Goal: Task Accomplishment & Management: Manage account settings

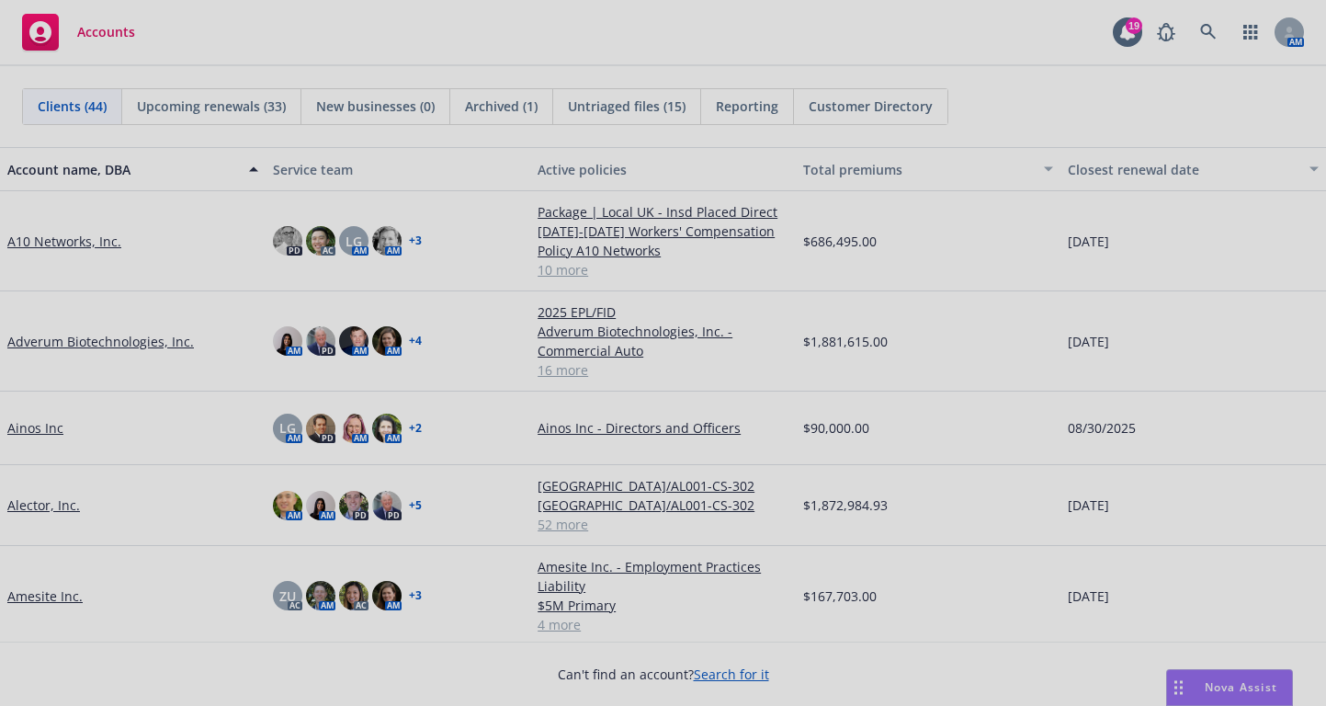
click at [1208, 33] on div at bounding box center [663, 353] width 1326 height 706
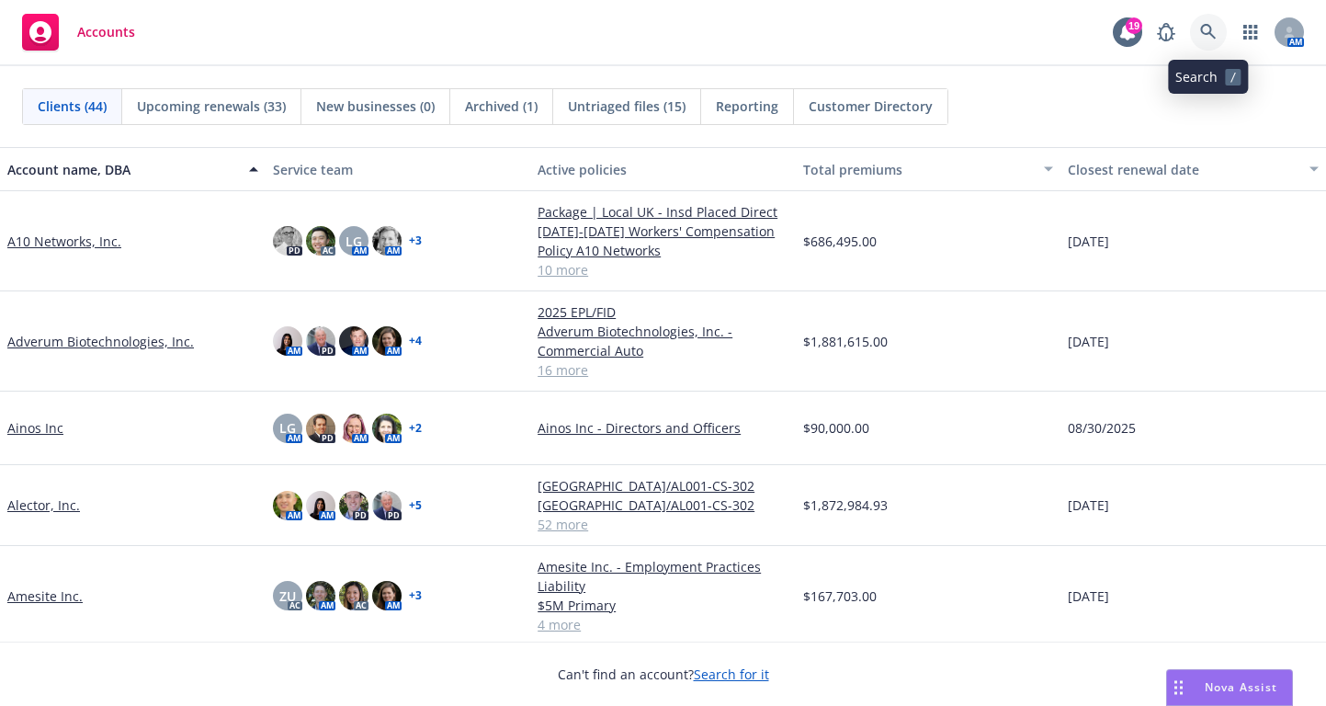
click at [1208, 30] on icon at bounding box center [1208, 32] width 17 height 17
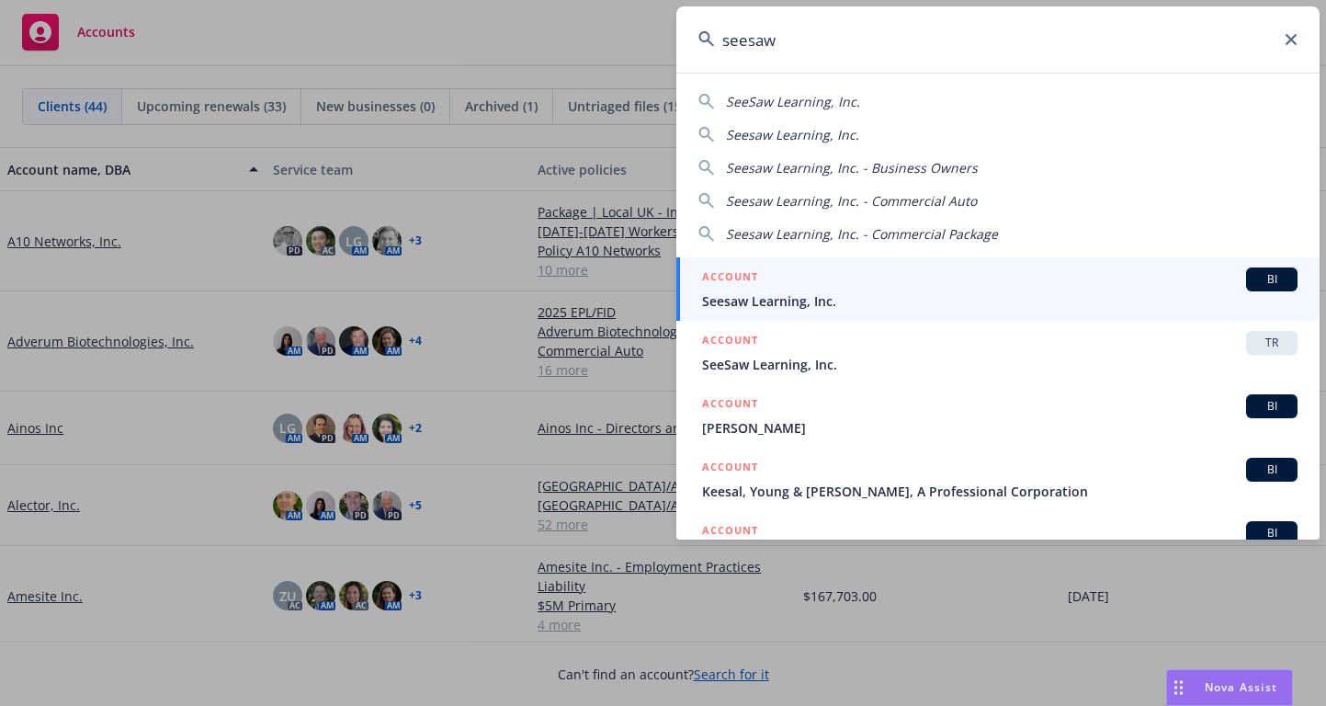
type input "seesaw"
click at [781, 284] on div "ACCOUNT BI" at bounding box center [1000, 279] width 596 height 24
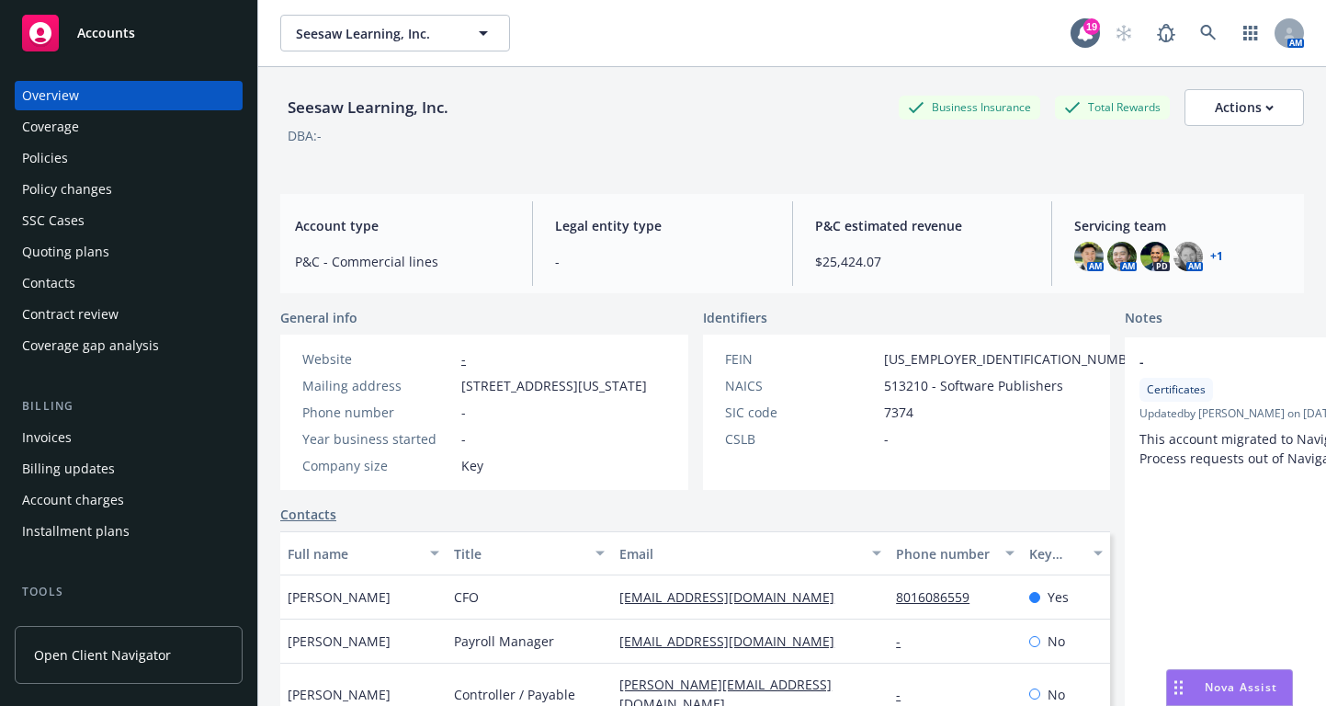
click at [71, 251] on div "Quoting plans" at bounding box center [65, 251] width 87 height 29
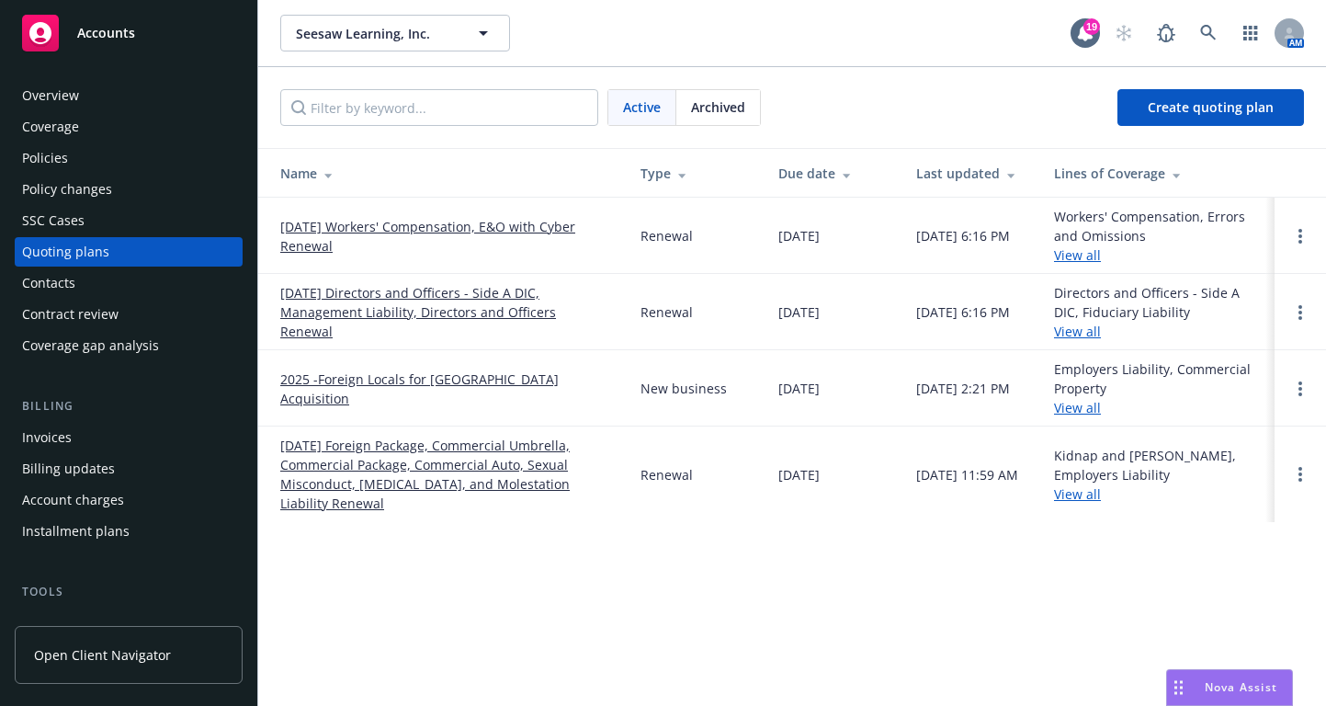
click at [389, 312] on link "10/24/25 Directors and Officers - Side A DIC, Management Liability, Directors a…" at bounding box center [445, 312] width 331 height 58
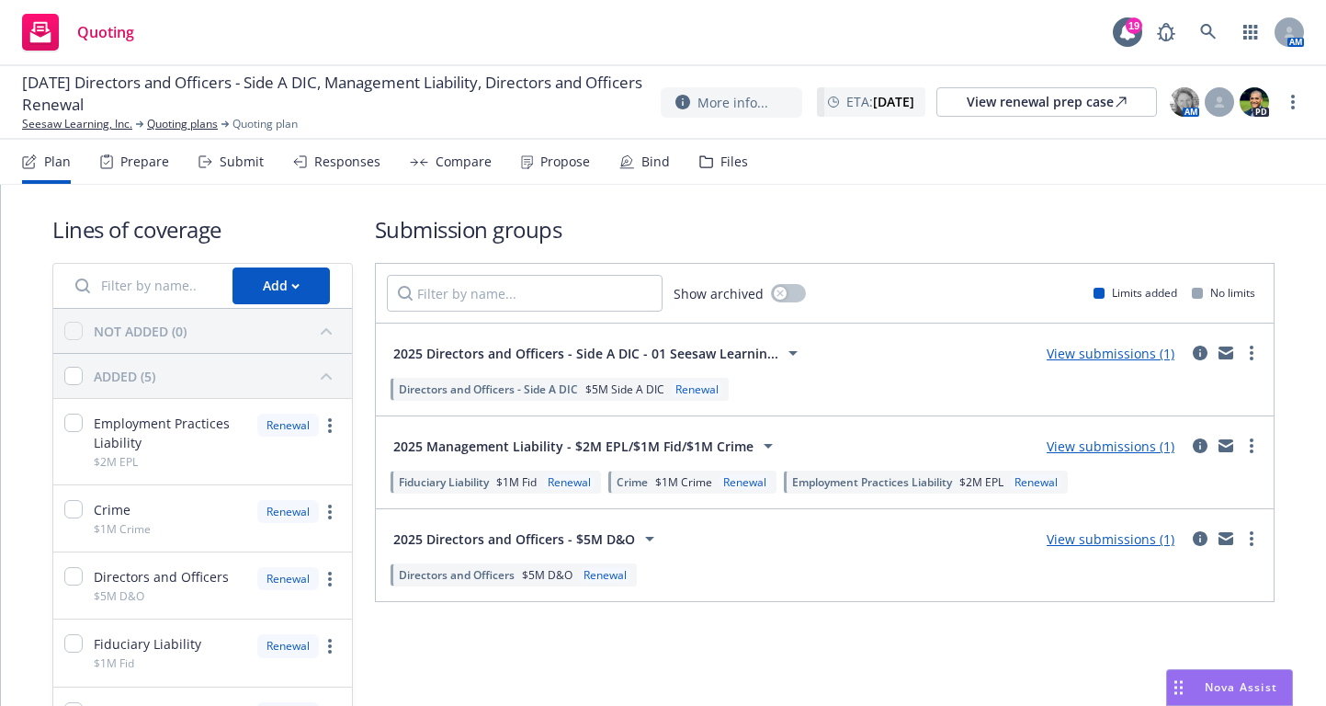
click at [1141, 541] on link "View submissions (1)" at bounding box center [1111, 538] width 128 height 17
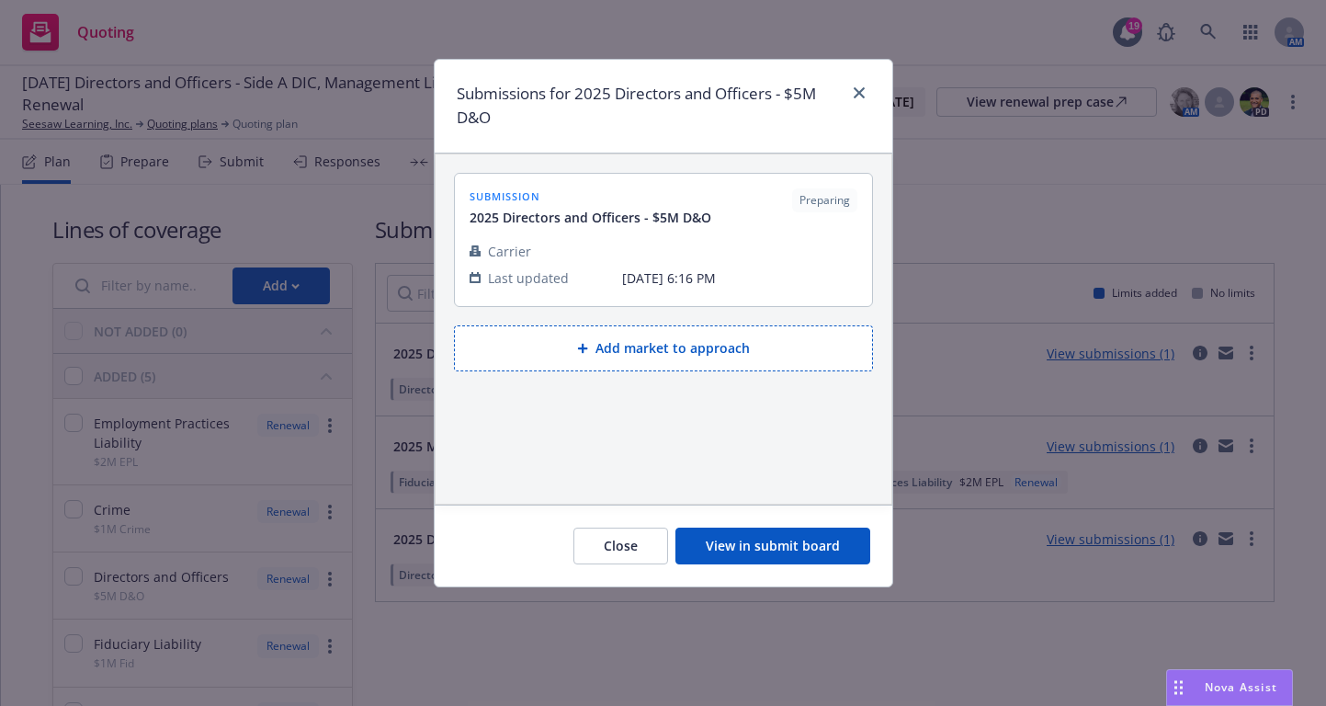
click at [730, 551] on button "View in submit board" at bounding box center [773, 546] width 195 height 37
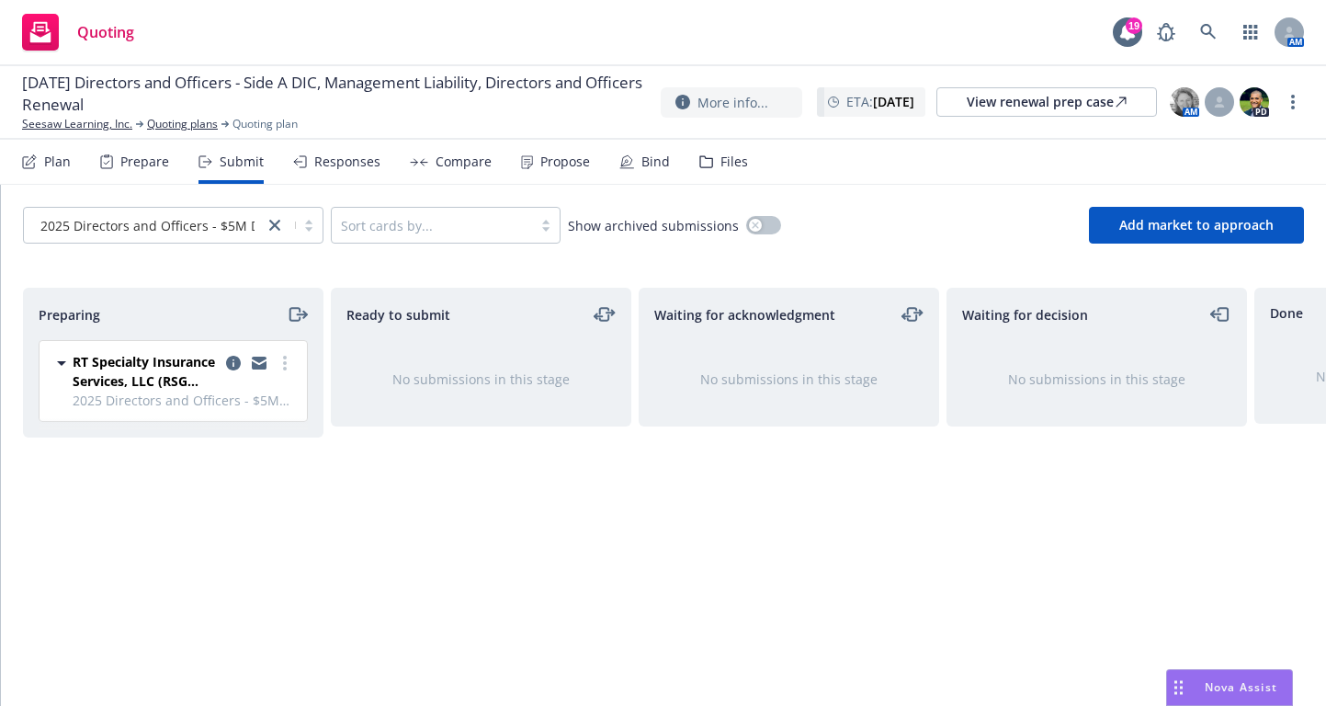
click at [173, 381] on span "RT Specialty Insurance Services, LLC (RSG Specialty, LLC)" at bounding box center [146, 371] width 146 height 39
click at [173, 382] on span "RT Specialty Insurance Services, LLC (RSG Specialty, LLC)" at bounding box center [146, 381] width 146 height 58
click at [138, 391] on span "2025 Directors and Officers - $5M D&O" at bounding box center [184, 400] width 223 height 19
click at [197, 373] on span "RT Specialty Insurance Services, LLC (RSG Specialty, LLC)" at bounding box center [146, 371] width 146 height 39
click at [285, 361] on circle "more" at bounding box center [285, 363] width 4 height 4
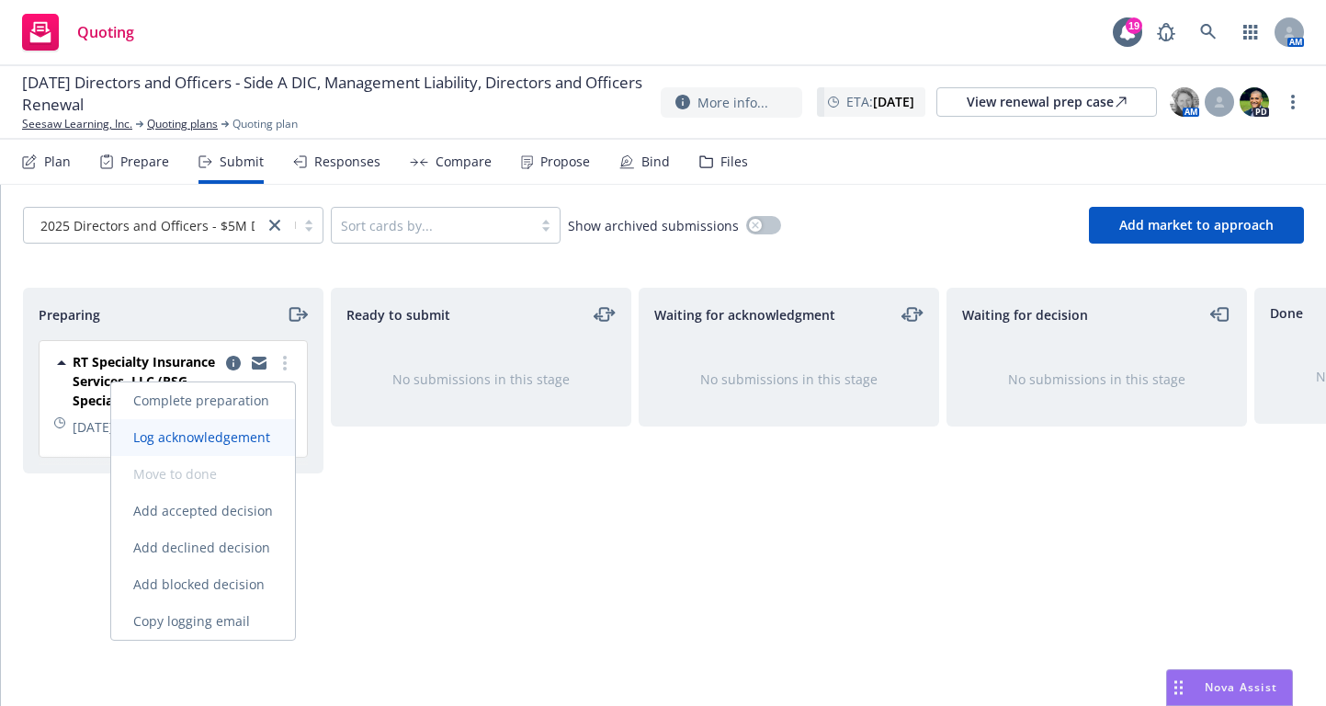
click at [184, 434] on span "Log acknowledgement" at bounding box center [201, 436] width 181 height 17
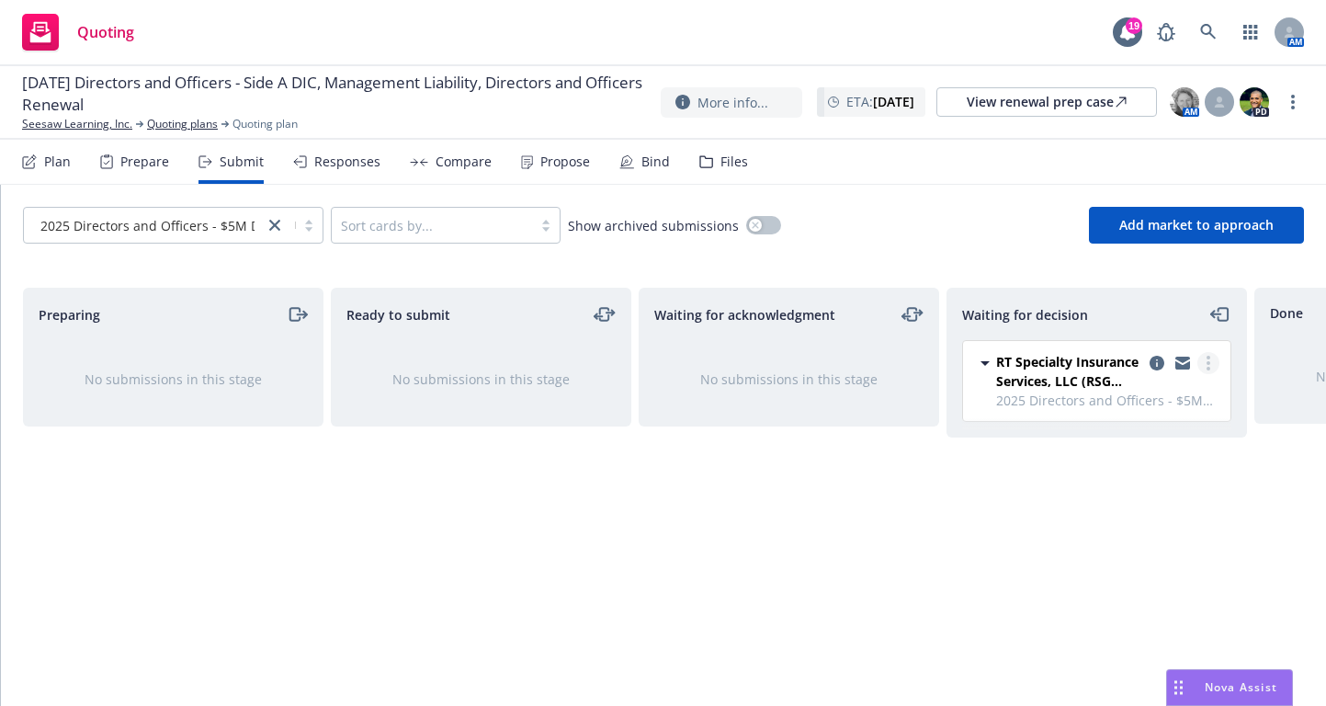
click at [1210, 360] on icon "more" at bounding box center [1209, 363] width 4 height 15
click at [1158, 358] on icon "copy logging email" at bounding box center [1157, 363] width 15 height 15
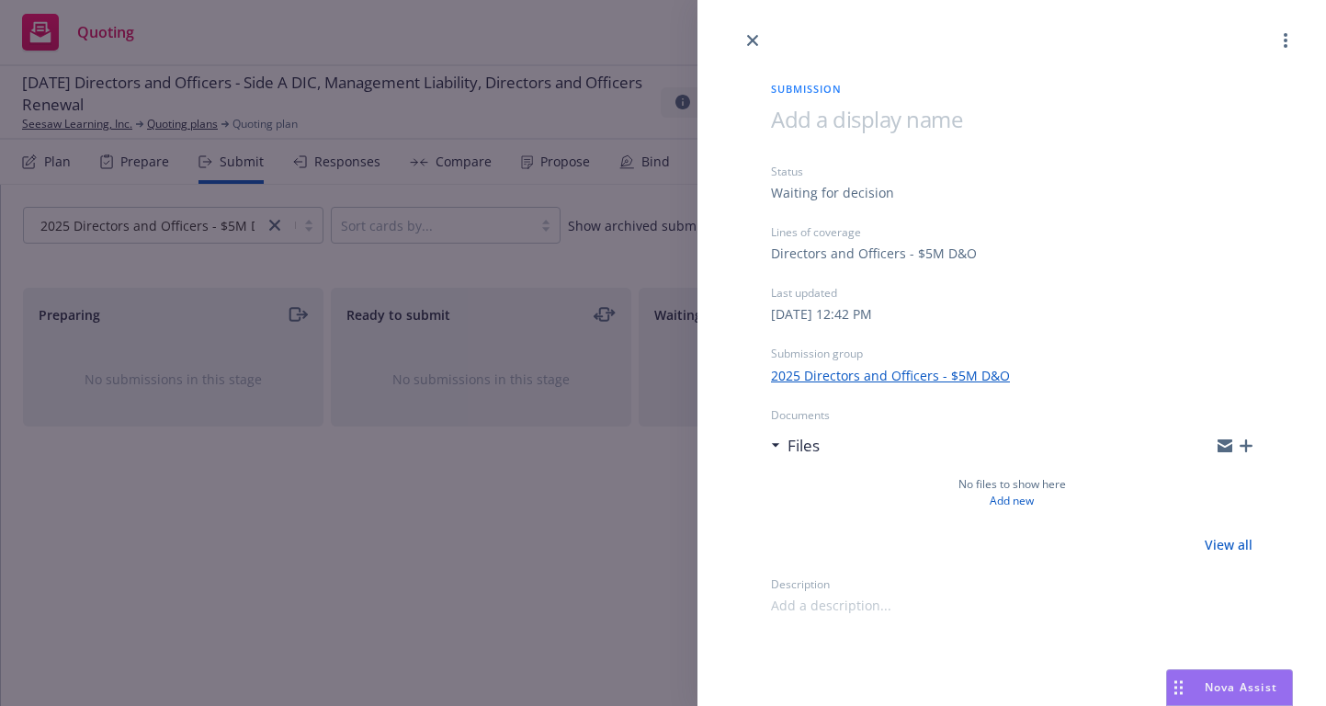
click at [1251, 447] on icon "button" at bounding box center [1246, 445] width 13 height 13
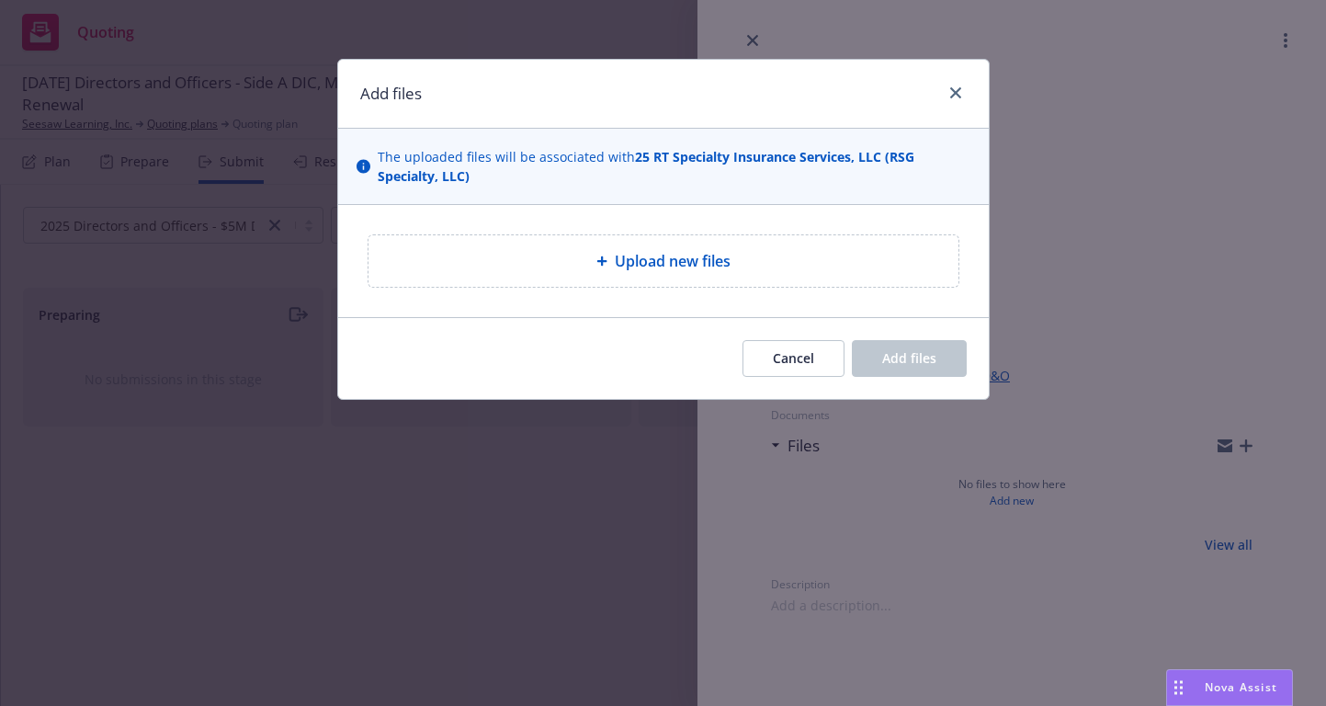
drag, startPoint x: 246, startPoint y: 480, endPoint x: 253, endPoint y: 470, distance: 12.0
click at [253, 471] on div "Add files The uploaded files will be associated with 25 RT Specialty Insurance …" at bounding box center [663, 353] width 1326 height 706
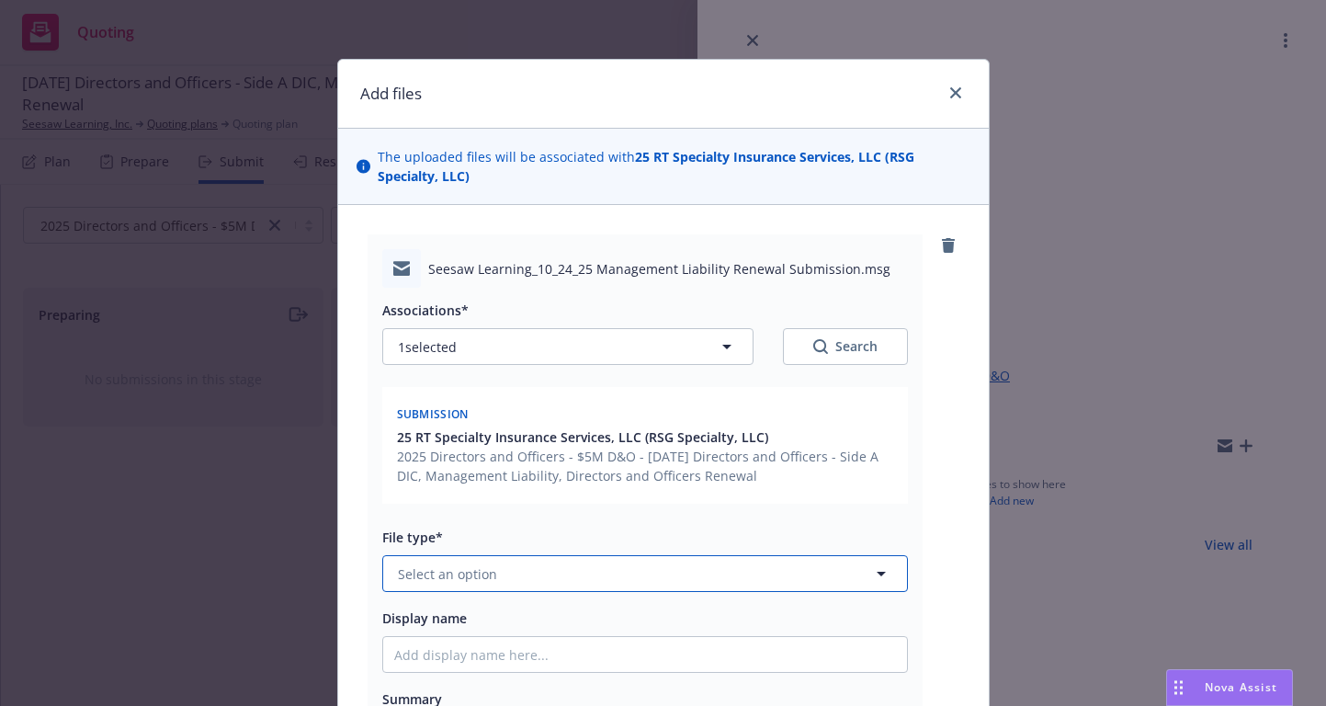
click at [587, 574] on button "Select an option" at bounding box center [645, 573] width 526 height 37
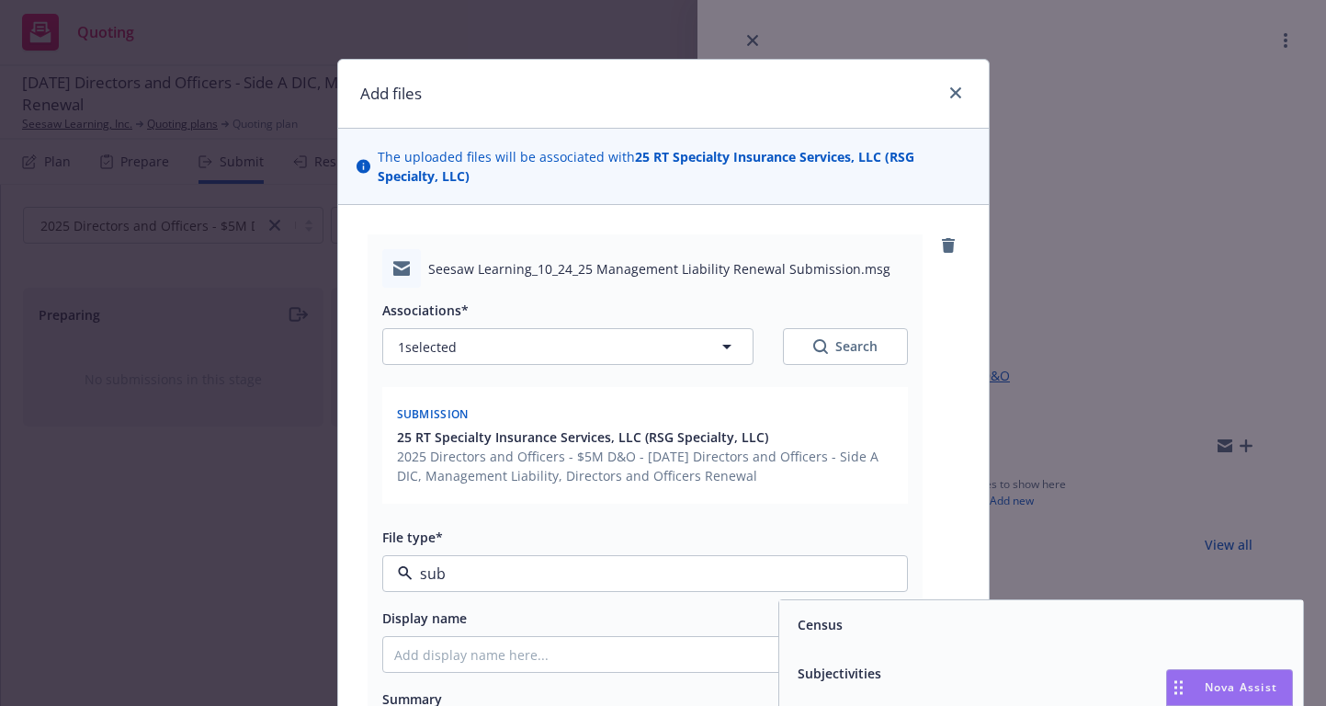
type input "subm"
click at [836, 630] on span "Submission" at bounding box center [834, 624] width 73 height 19
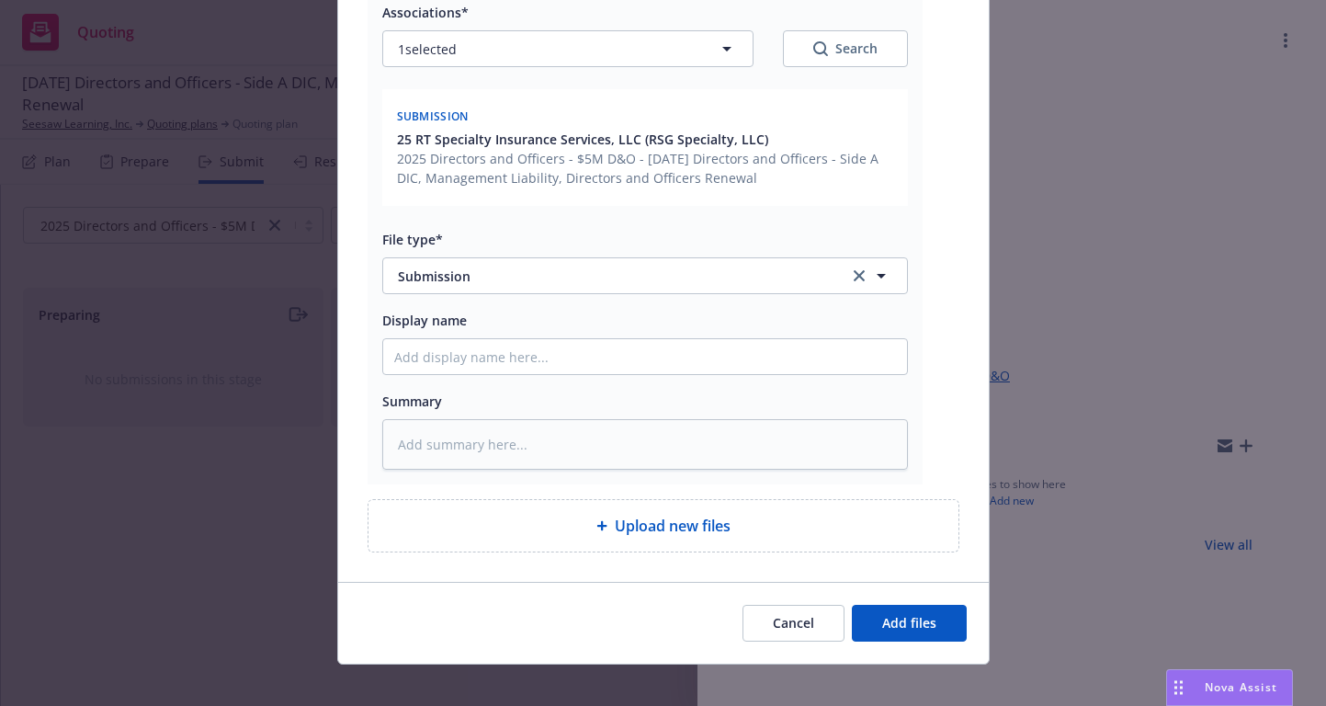
scroll to position [315, 0]
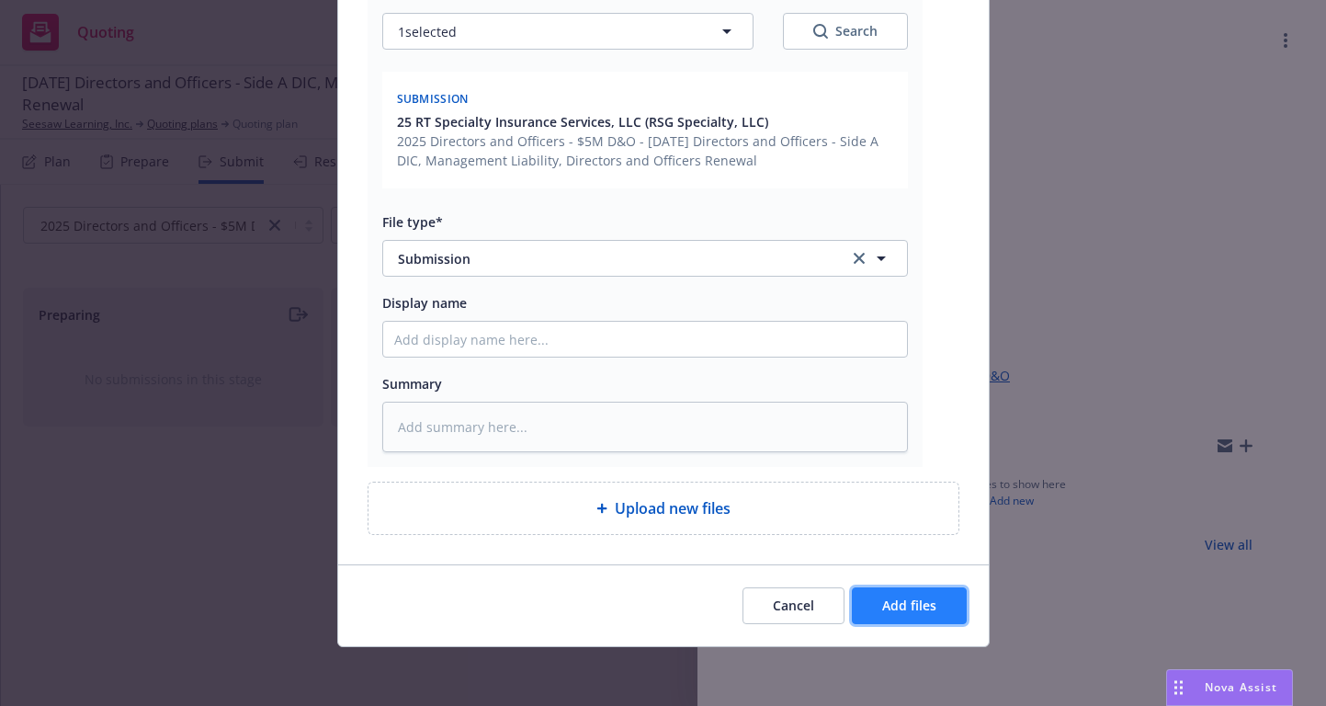
click at [896, 610] on span "Add files" at bounding box center [909, 604] width 54 height 17
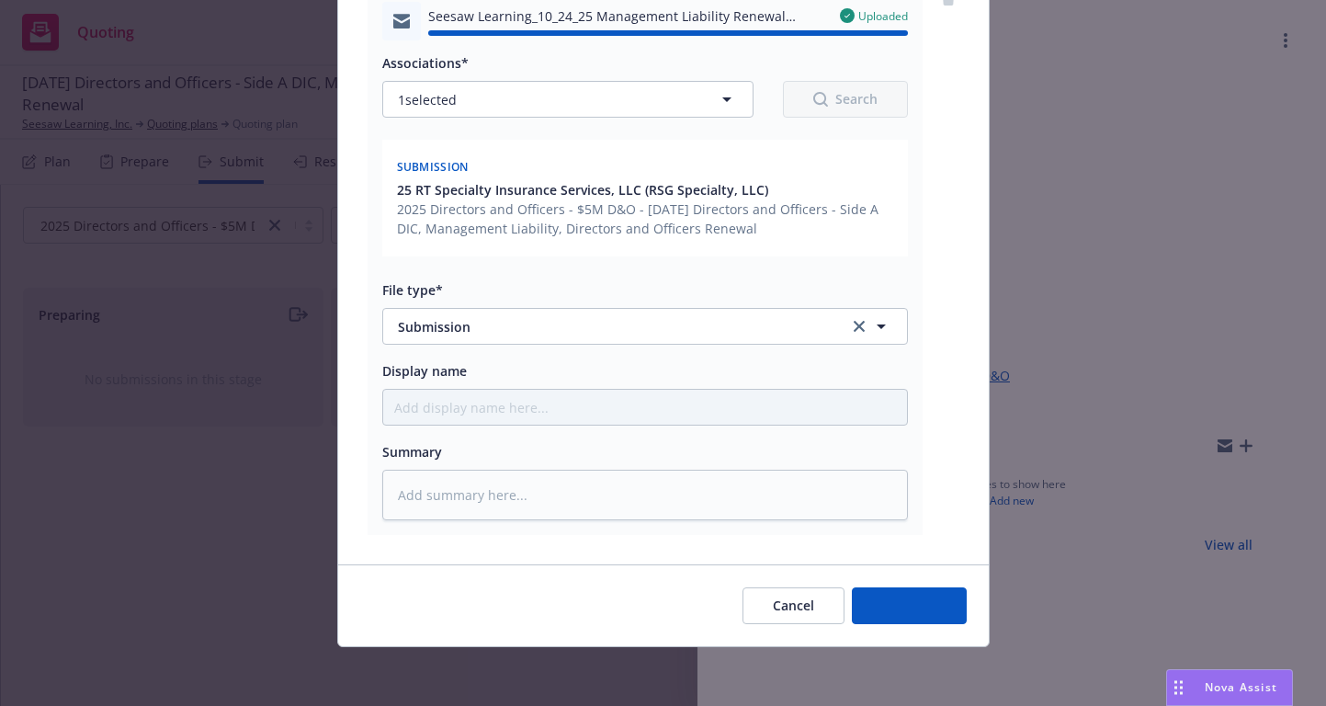
type textarea "x"
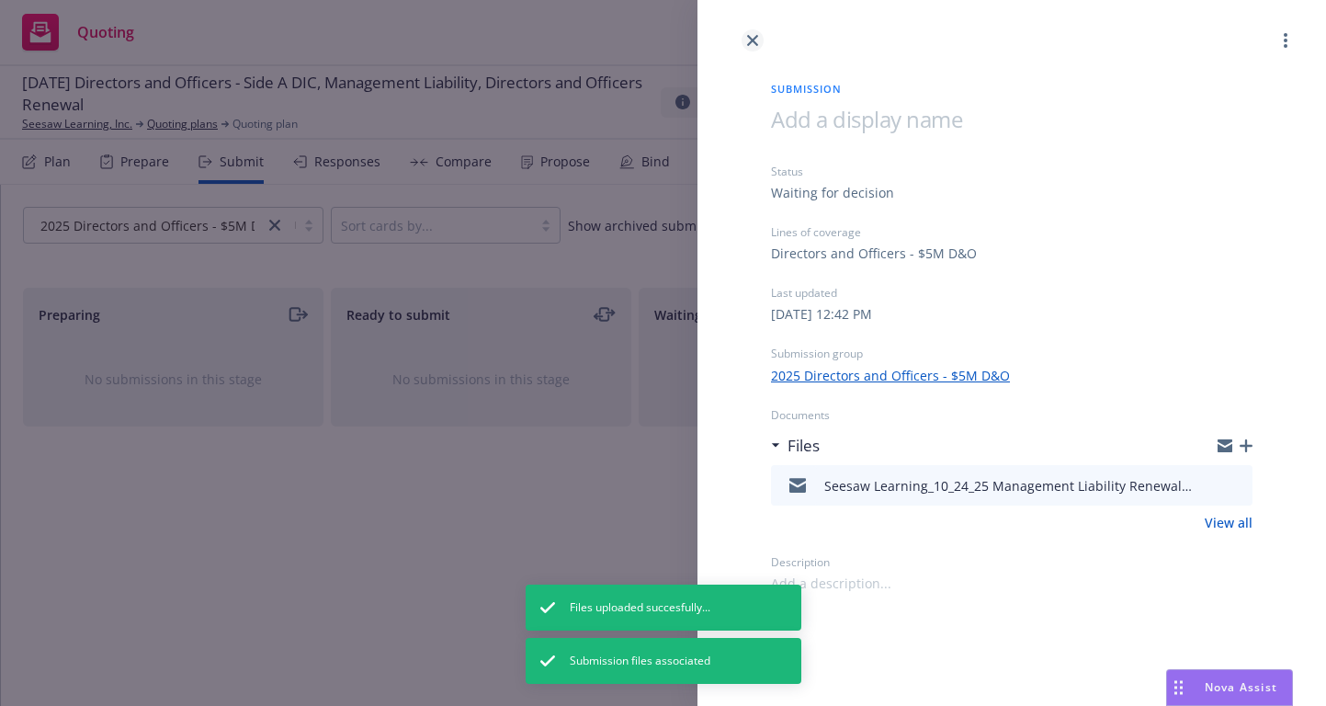
click at [753, 41] on icon "close" at bounding box center [752, 40] width 11 height 11
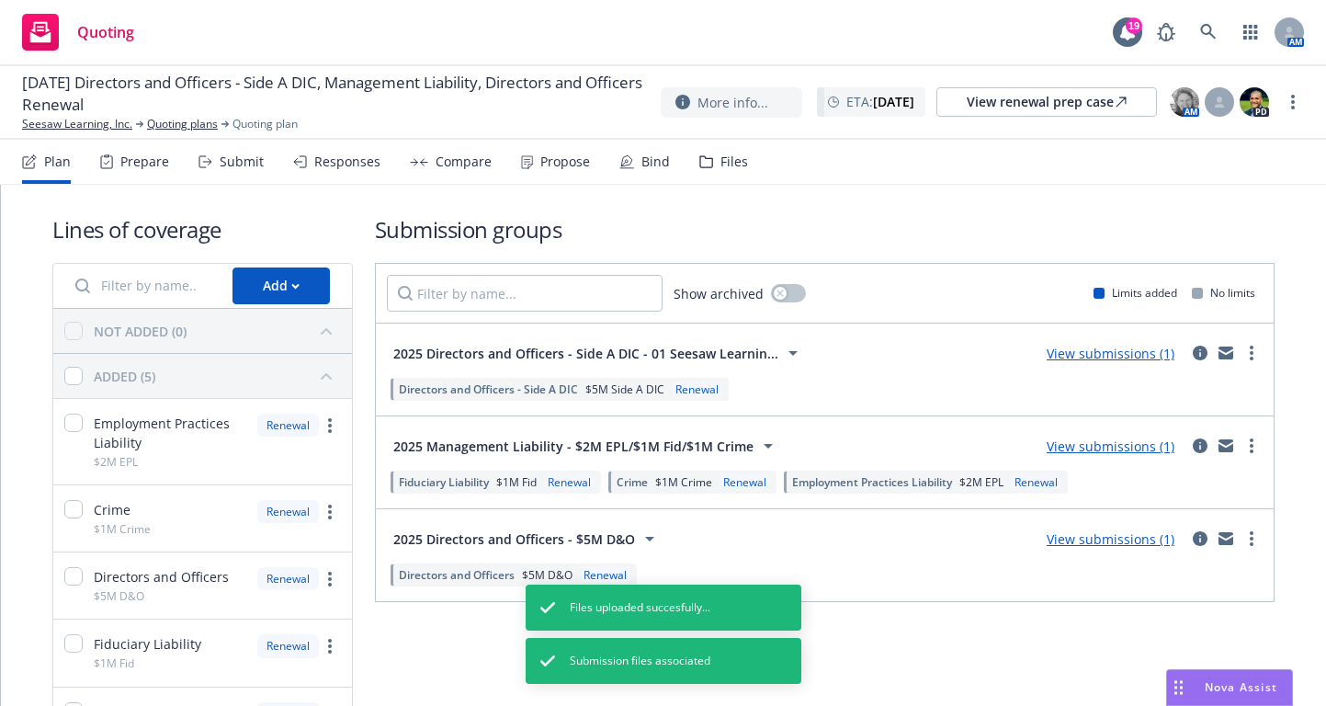
click at [644, 448] on span "2025 Management Liability - $2M EPL/$1M Fid/$1M Crime" at bounding box center [573, 446] width 360 height 19
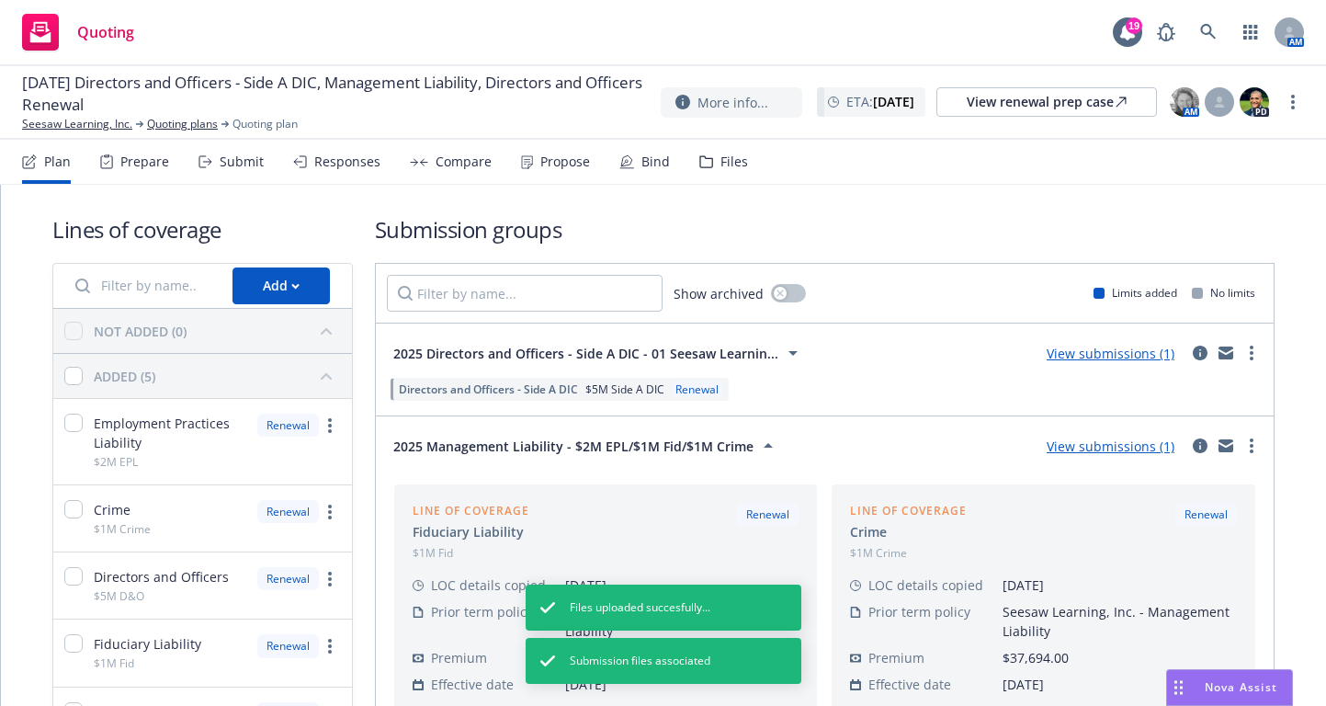
click at [644, 448] on span "2025 Management Liability - $2M EPL/$1M Fid/$1M Crime" at bounding box center [573, 446] width 360 height 19
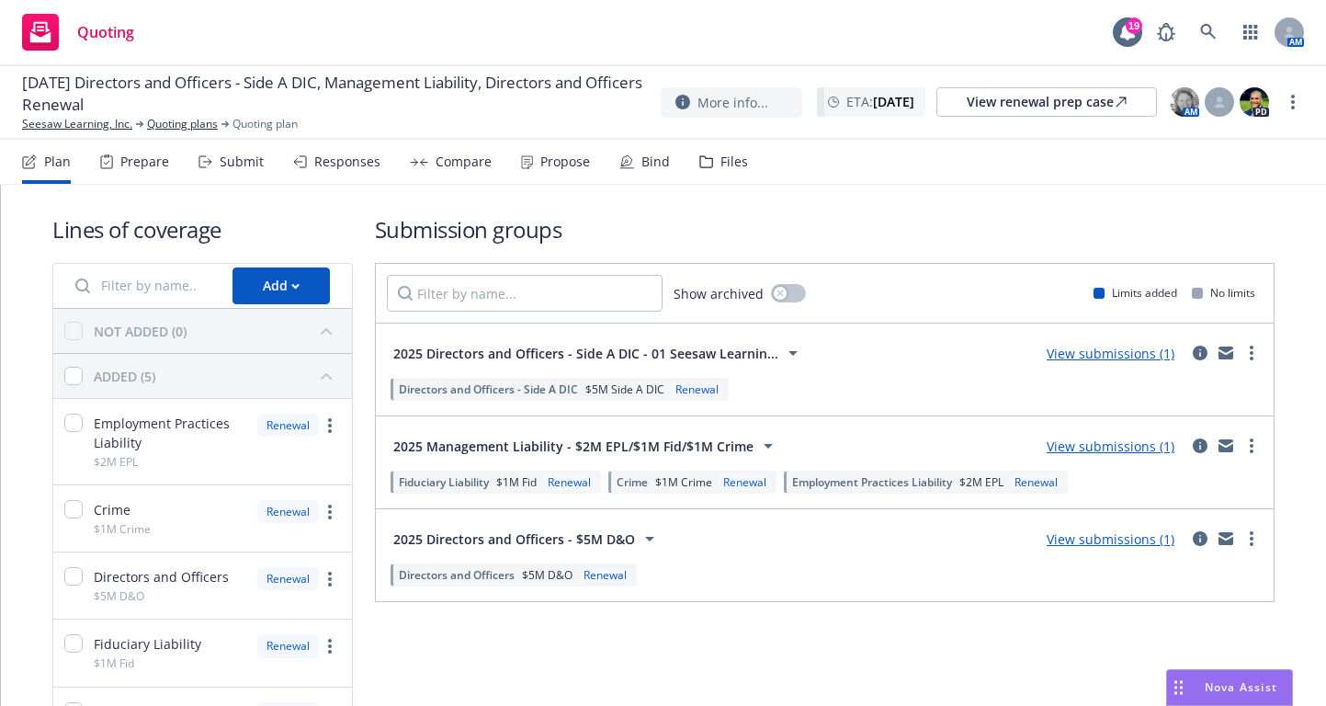
click at [1073, 449] on link "View submissions (1)" at bounding box center [1111, 445] width 128 height 17
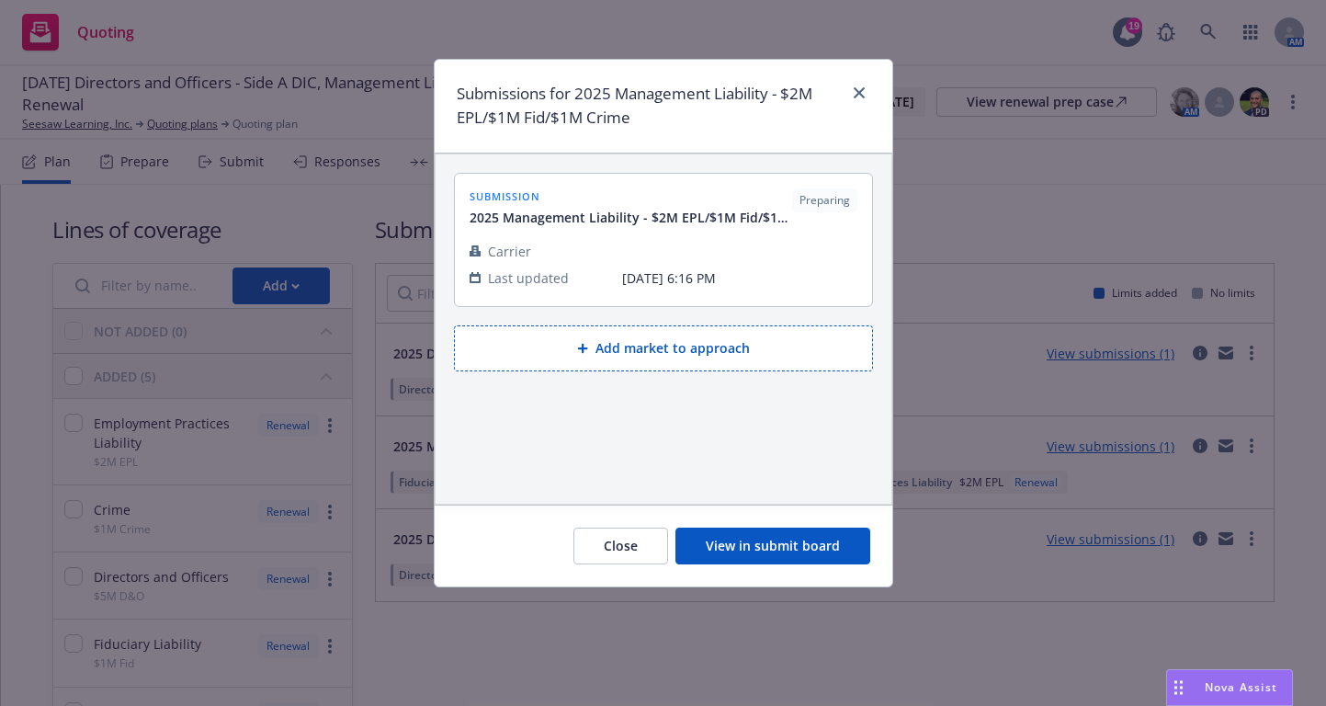
click at [738, 541] on button "View in submit board" at bounding box center [773, 546] width 195 height 37
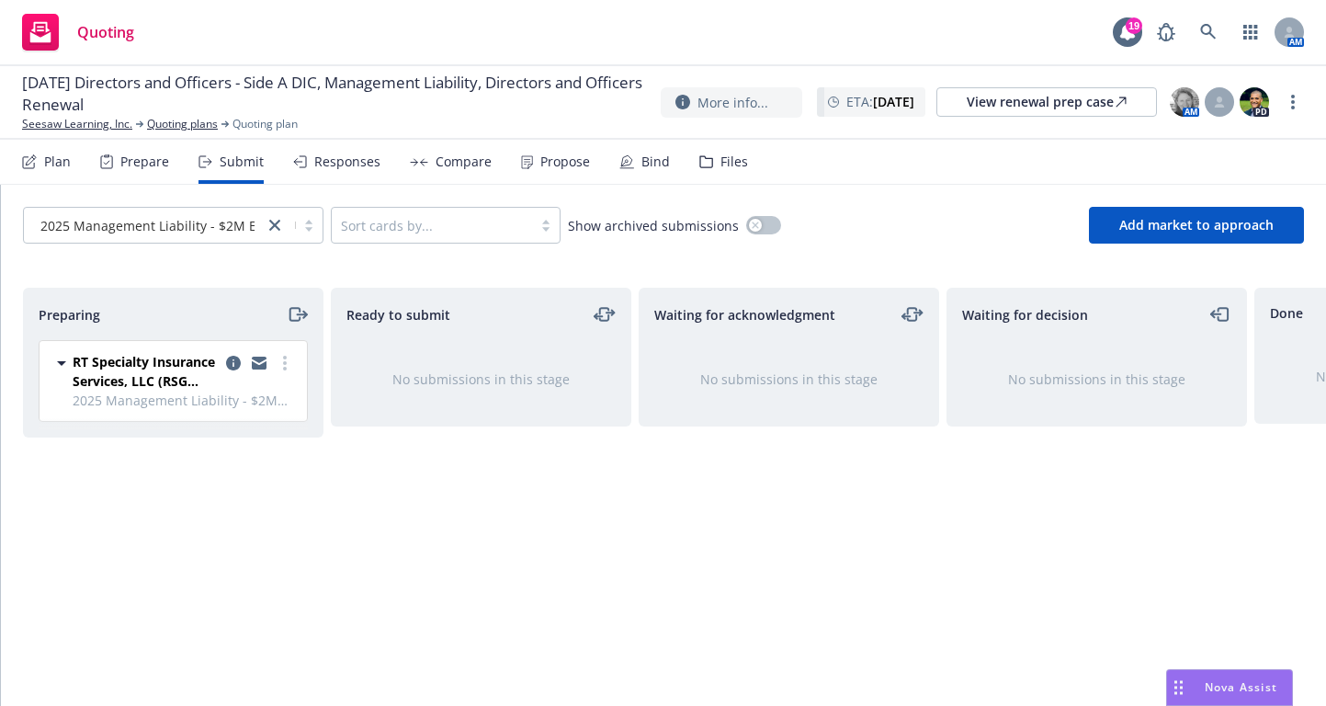
click at [177, 390] on span "RT Specialty Insurance Services, LLC (RSG Specialty, LLC)" at bounding box center [146, 371] width 146 height 39
click at [177, 390] on span "RT Specialty Insurance Services, LLC (RSG Specialty, LLC)" at bounding box center [146, 381] width 146 height 58
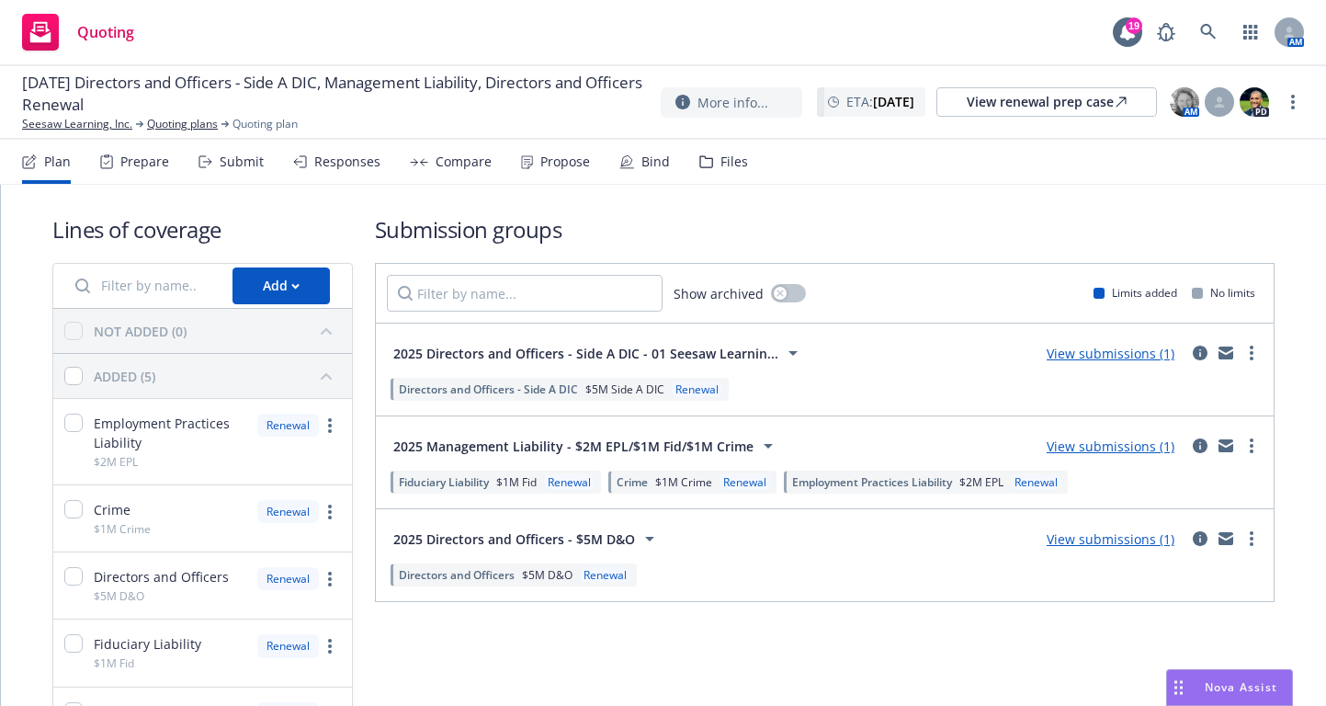
click at [1076, 540] on link "View submissions (1)" at bounding box center [1111, 538] width 128 height 17
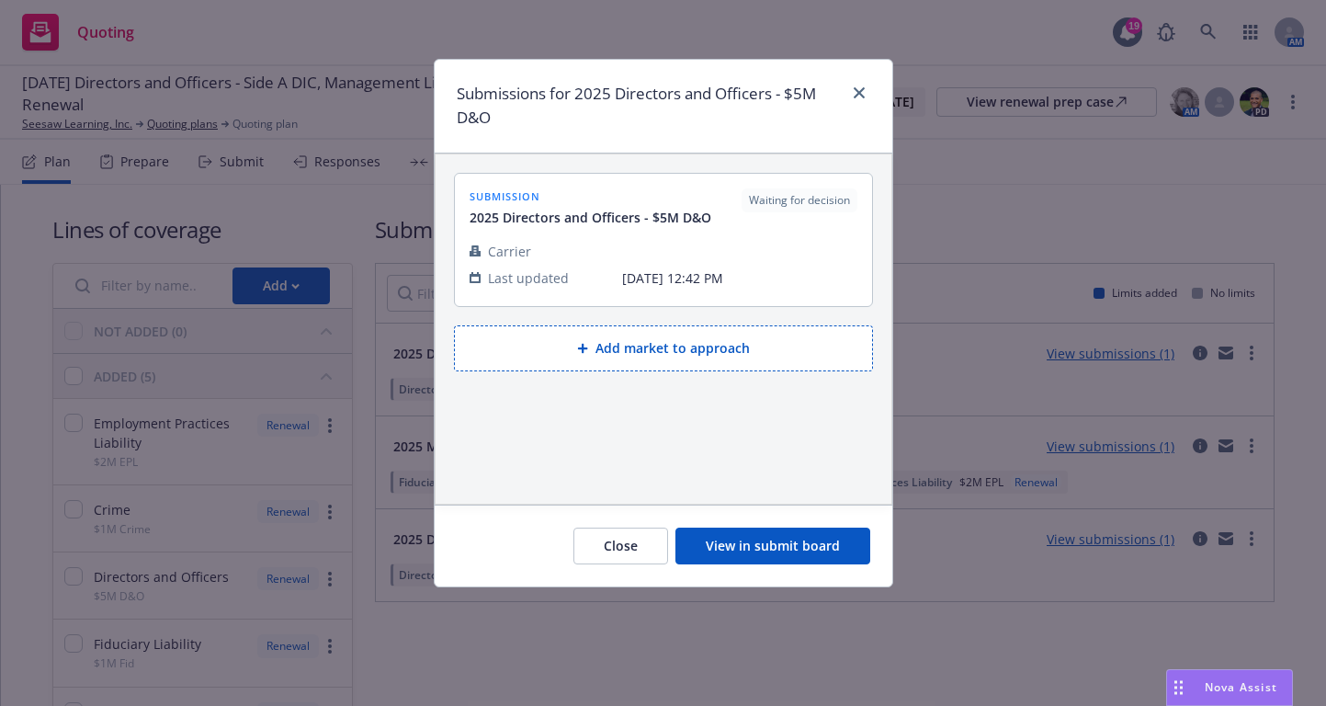
click at [801, 531] on button "View in submit board" at bounding box center [773, 546] width 195 height 37
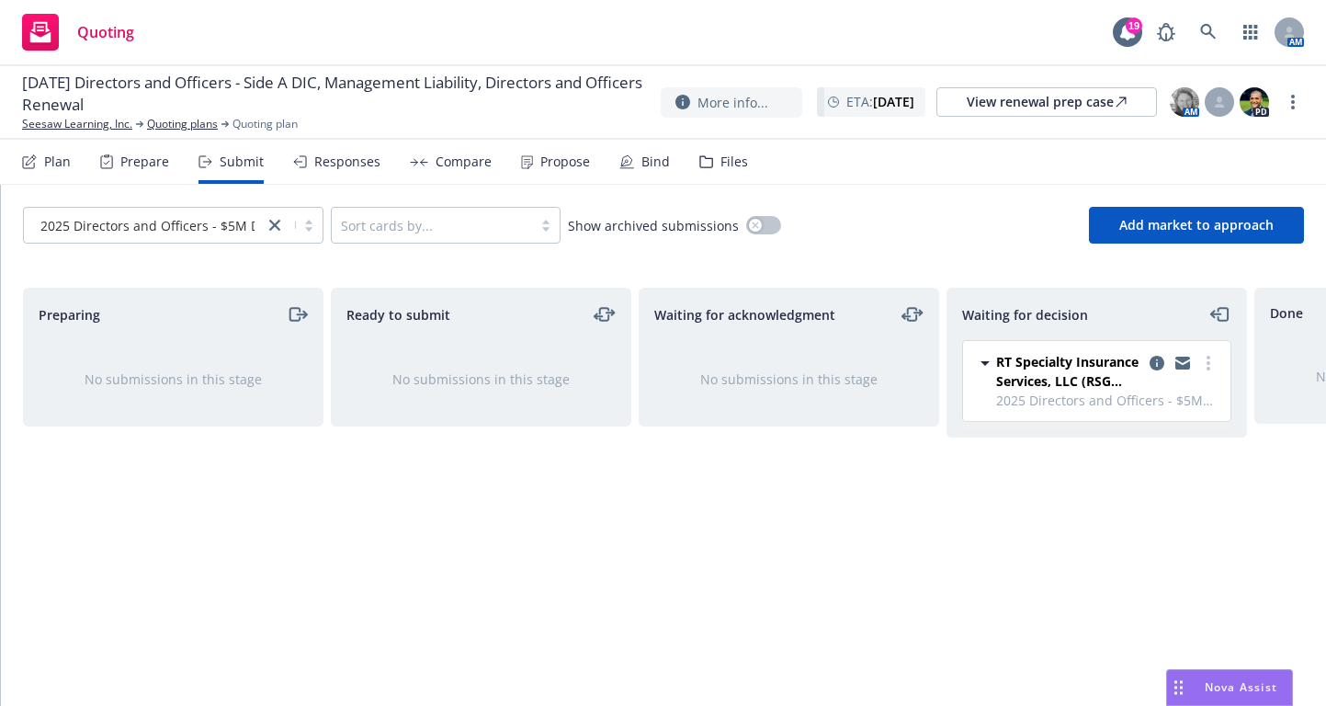
click at [1066, 391] on span "2025 Directors and Officers - $5M D&O" at bounding box center [1107, 400] width 223 height 19
click at [1210, 362] on circle "more" at bounding box center [1209, 363] width 4 height 4
click at [1159, 361] on icon "copy logging email" at bounding box center [1157, 363] width 15 height 15
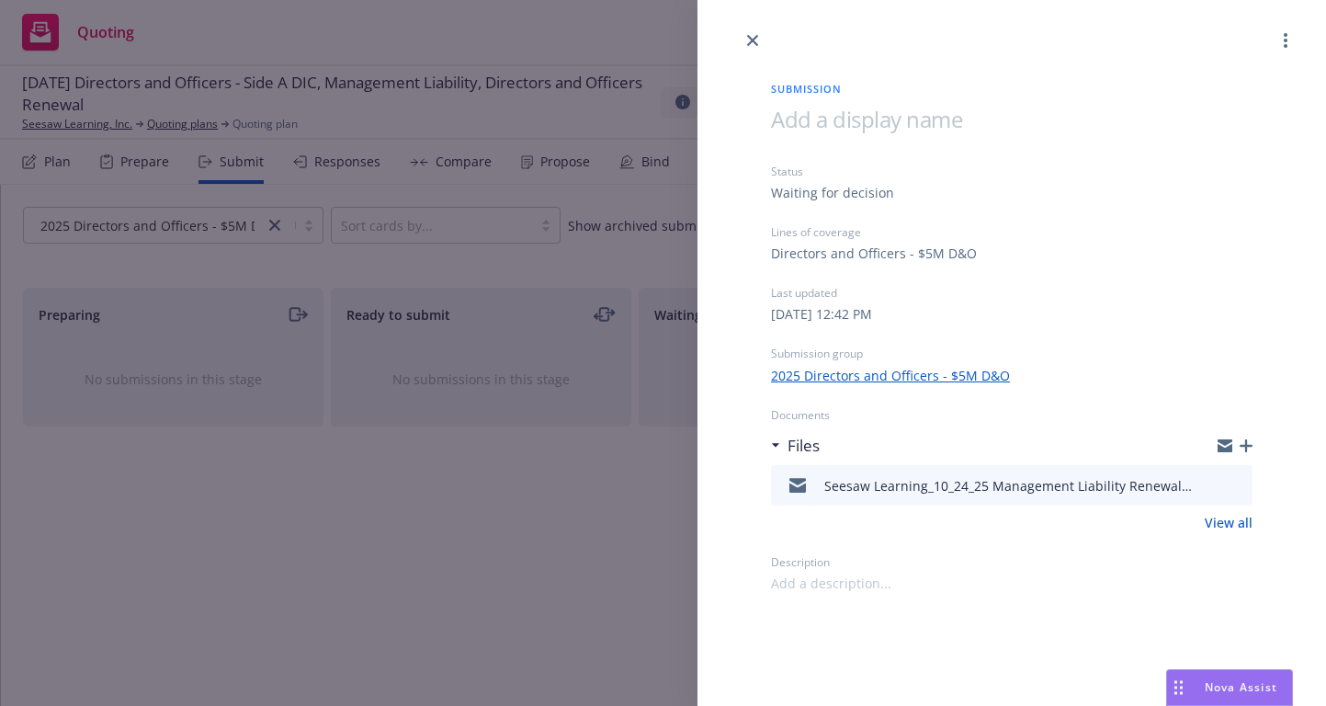
click at [870, 118] on span at bounding box center [866, 119] width 191 height 30
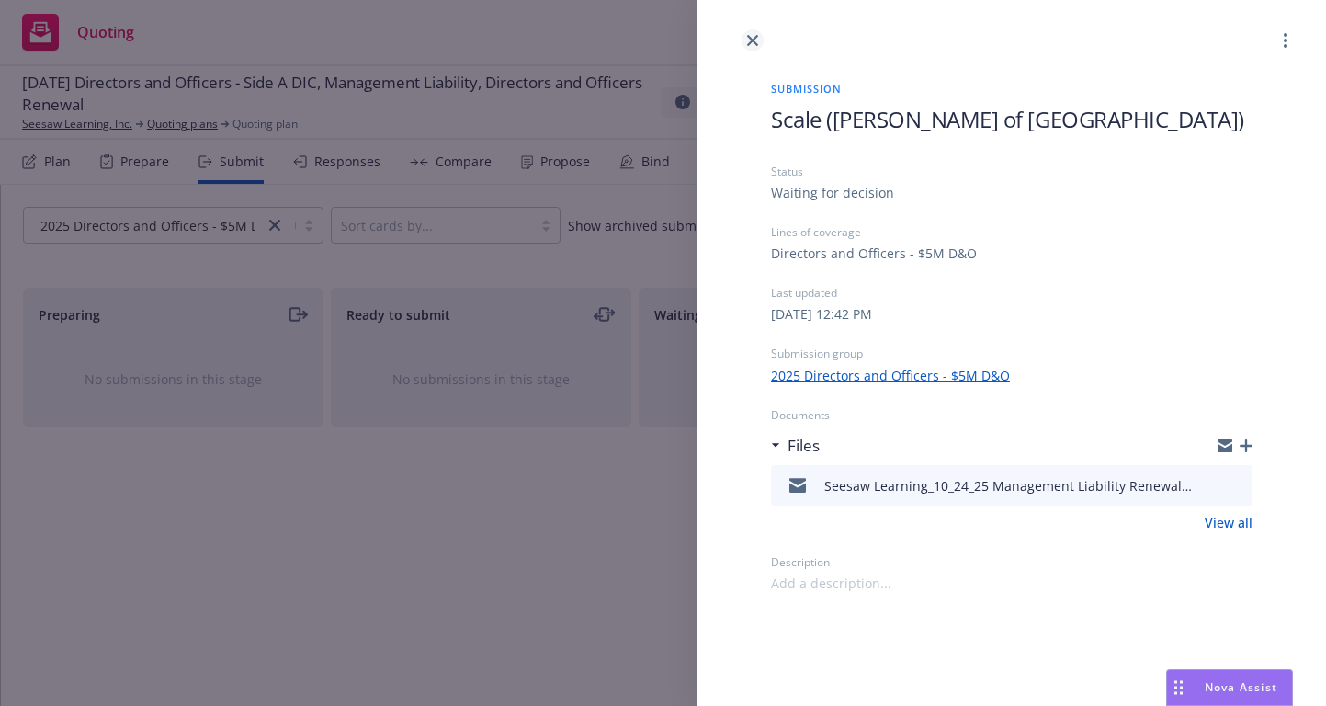
click at [746, 38] on link "close" at bounding box center [753, 40] width 22 height 22
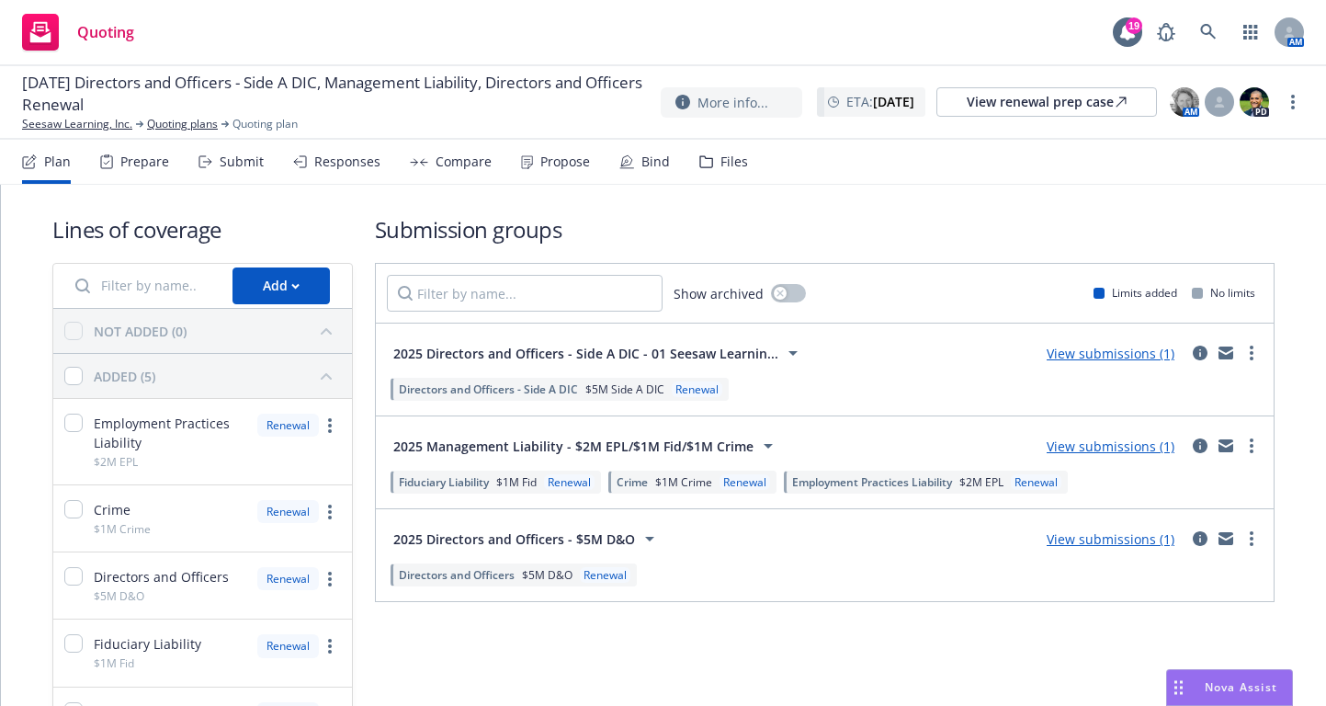
click at [1126, 446] on link "View submissions (1)" at bounding box center [1111, 445] width 128 height 17
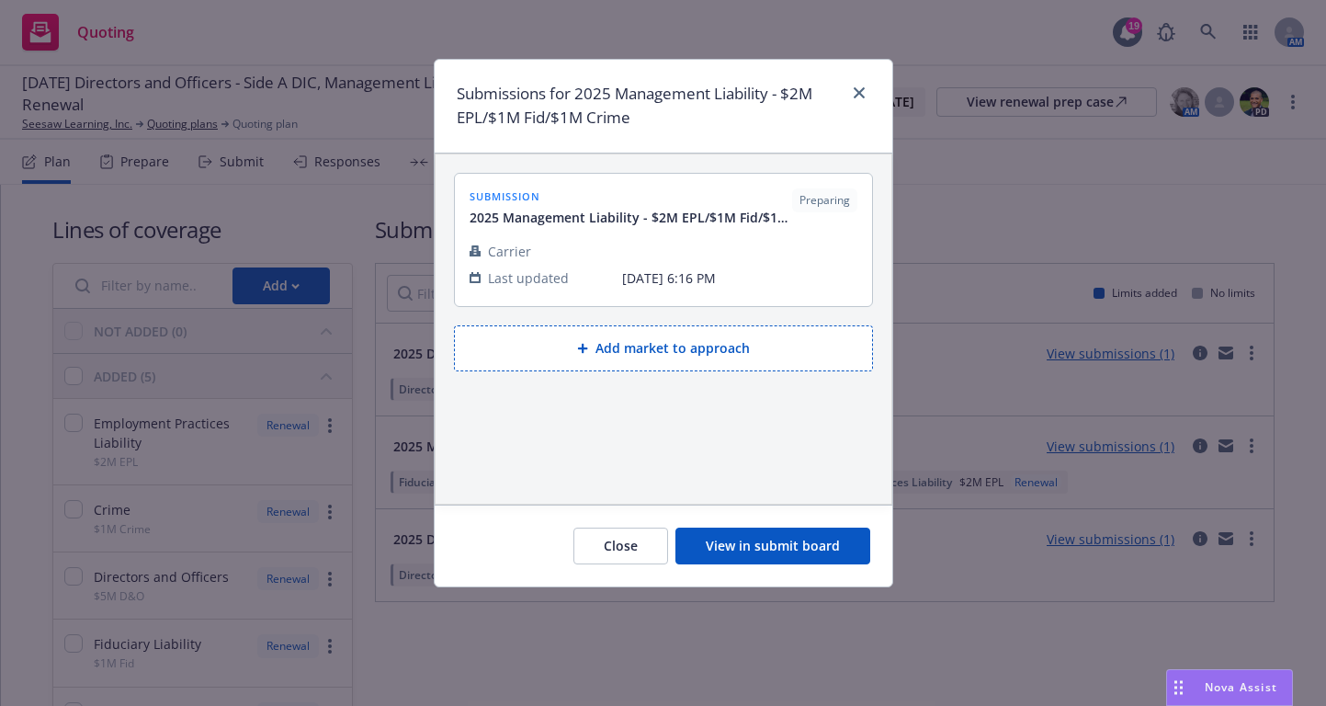
click at [738, 535] on button "View in submit board" at bounding box center [773, 546] width 195 height 37
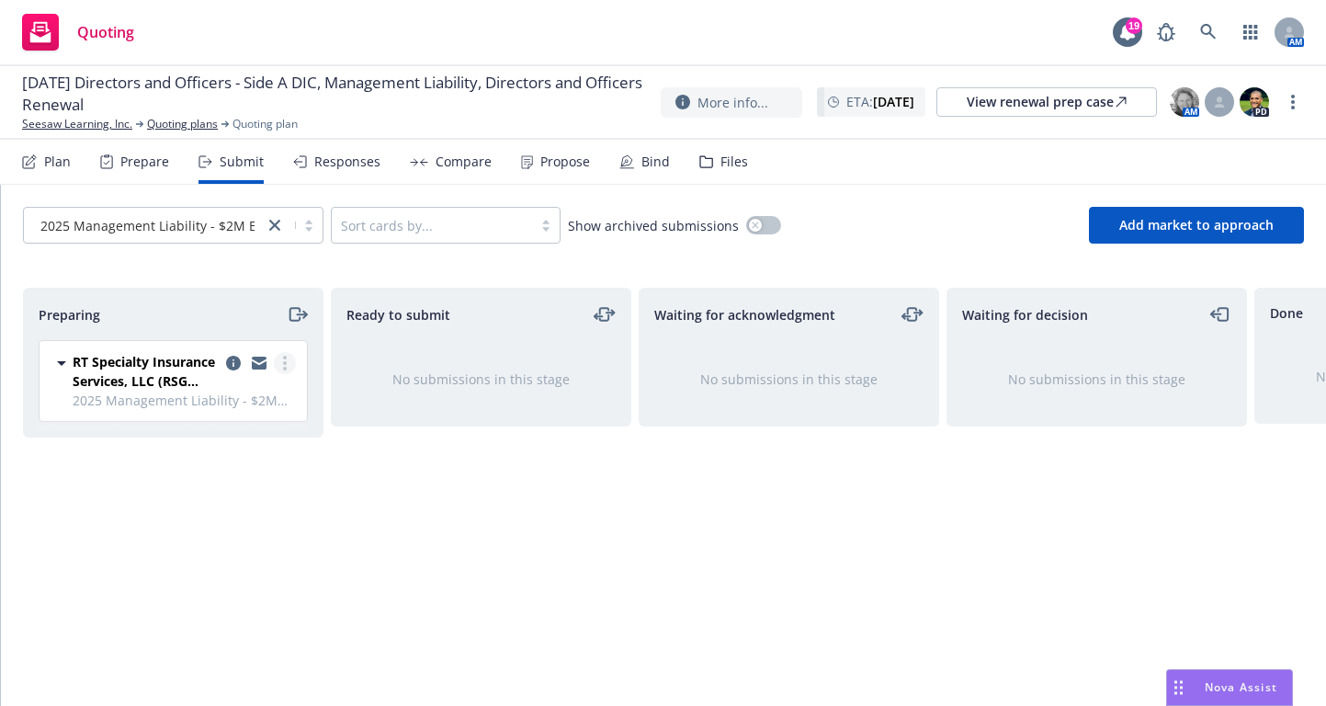
click at [284, 366] on icon "more" at bounding box center [285, 363] width 4 height 15
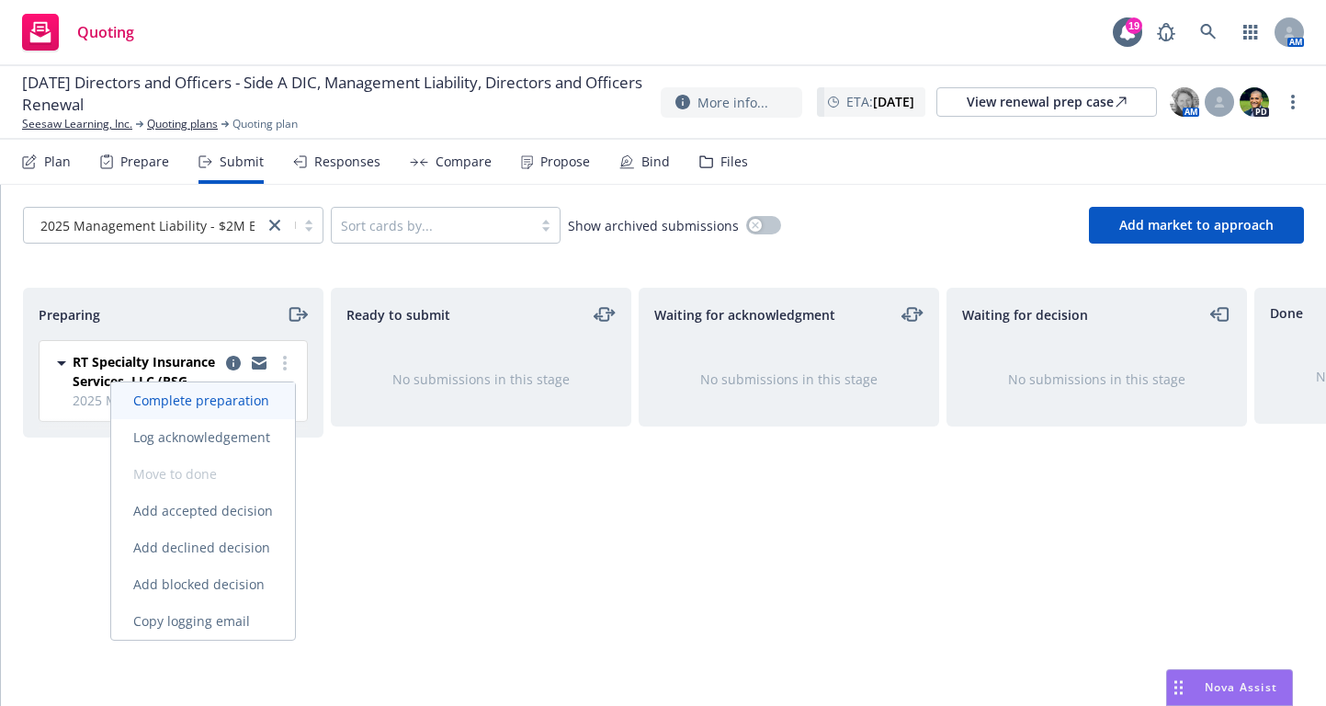
click at [256, 403] on span "Complete preparation" at bounding box center [201, 400] width 180 height 17
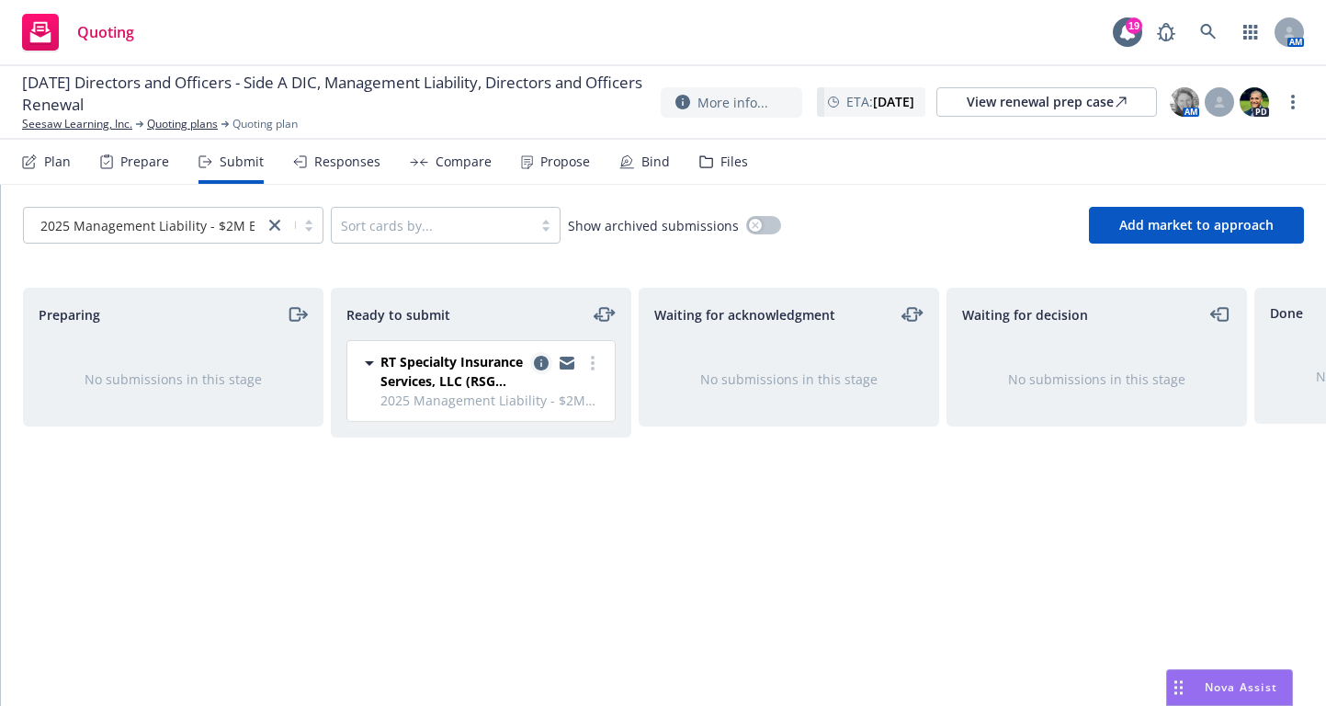
click at [540, 360] on icon "copy logging email" at bounding box center [541, 363] width 15 height 15
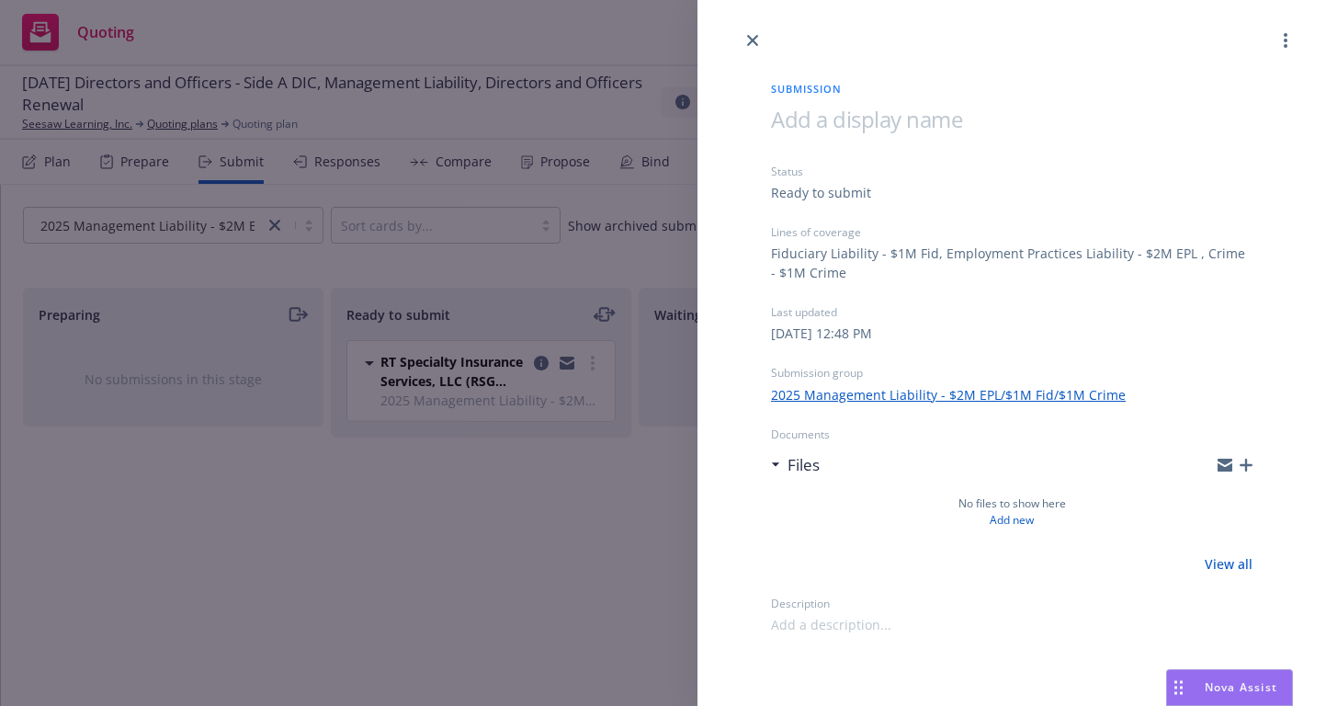
click at [914, 102] on div "Submission" at bounding box center [1012, 92] width 482 height 23
click at [910, 118] on span at bounding box center [866, 119] width 191 height 30
click at [754, 42] on icon "close" at bounding box center [752, 40] width 11 height 11
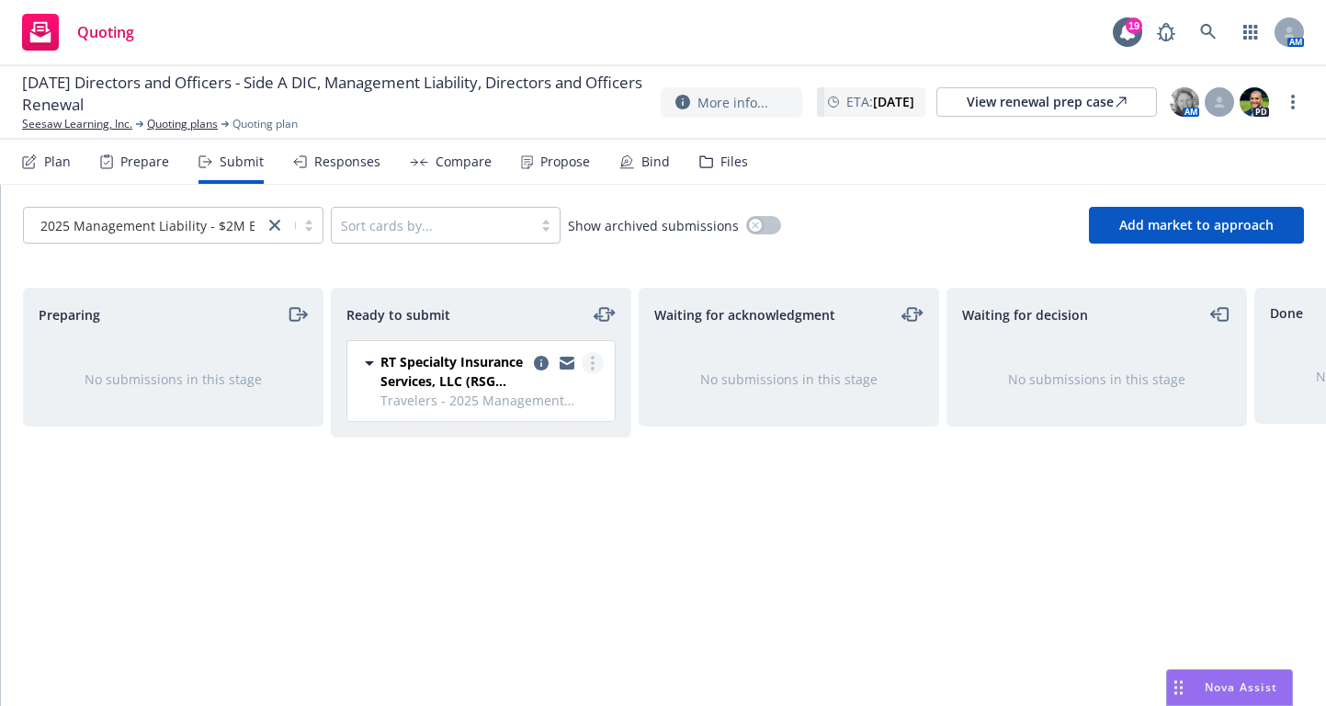
click at [586, 366] on link "more" at bounding box center [593, 363] width 22 height 22
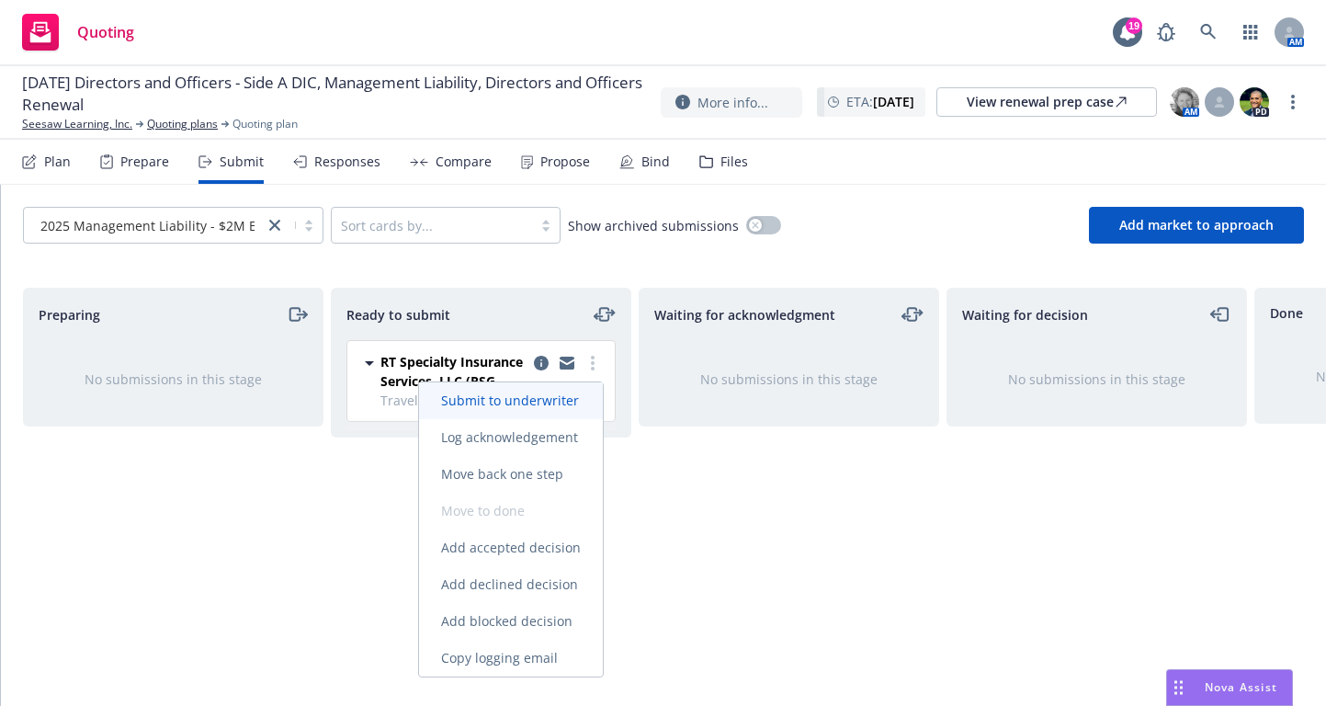
click at [457, 401] on span "Submit to underwriter" at bounding box center [510, 400] width 182 height 17
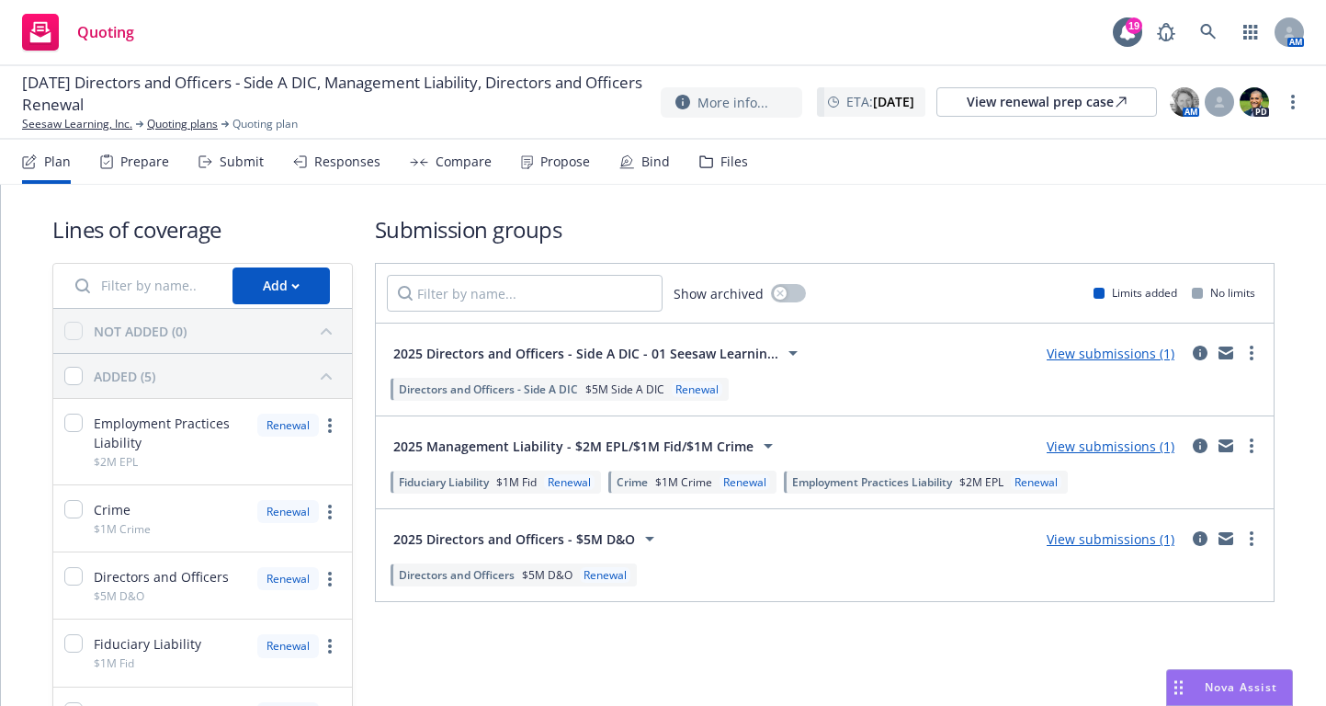
click at [1090, 352] on link "View submissions (1)" at bounding box center [1111, 353] width 128 height 17
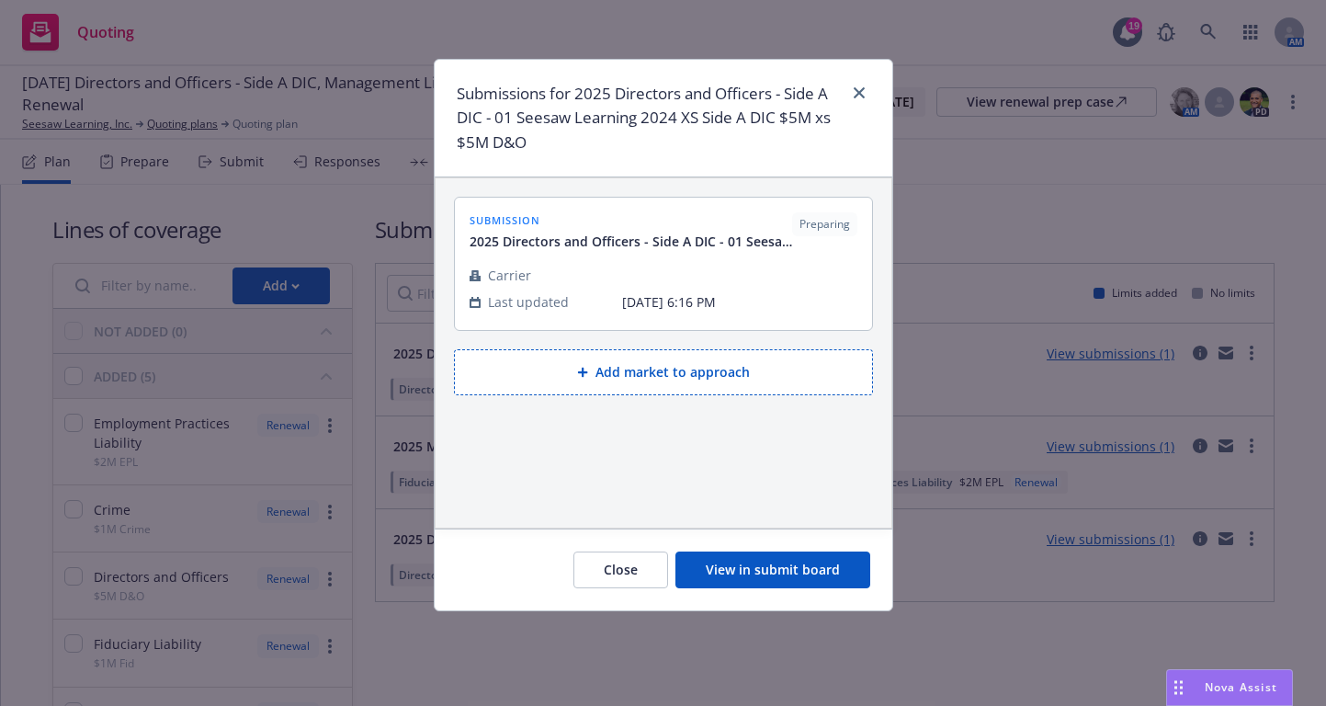
click at [733, 574] on button "View in submit board" at bounding box center [773, 569] width 195 height 37
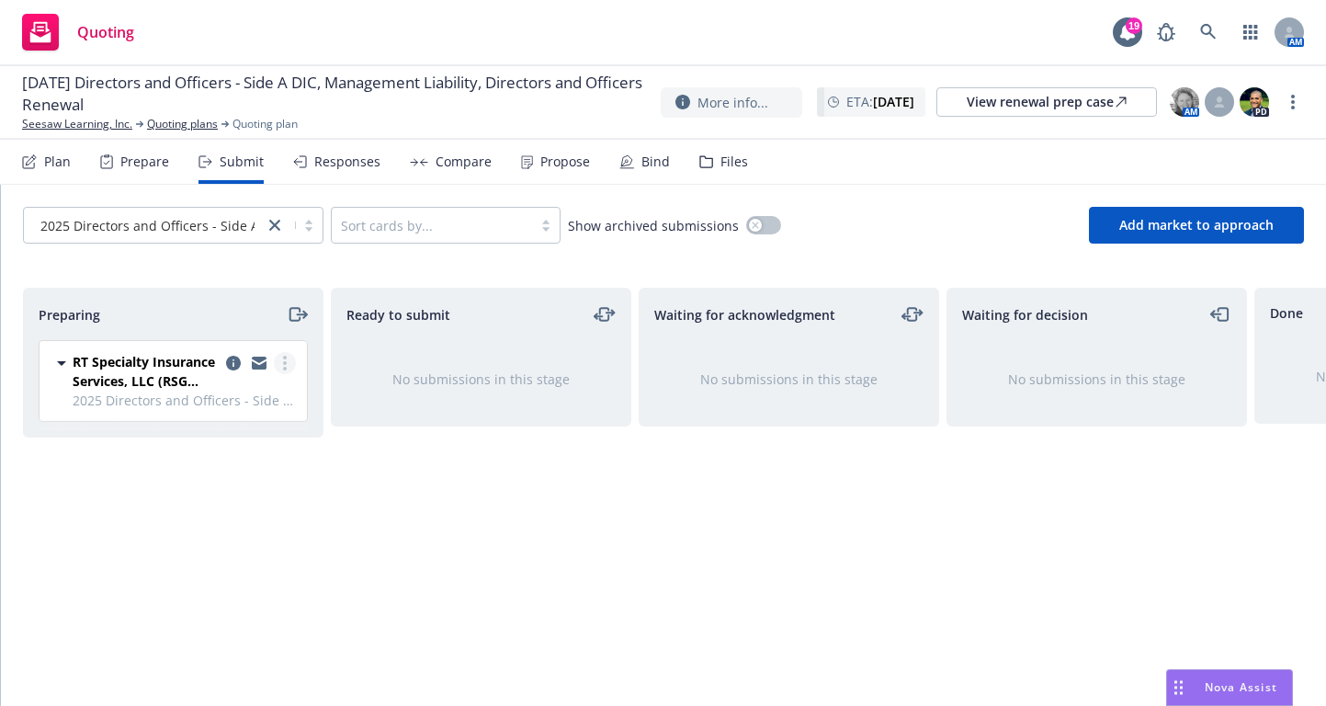
click at [286, 368] on circle "more" at bounding box center [285, 369] width 4 height 4
click at [231, 364] on icon "copy logging email" at bounding box center [233, 363] width 15 height 15
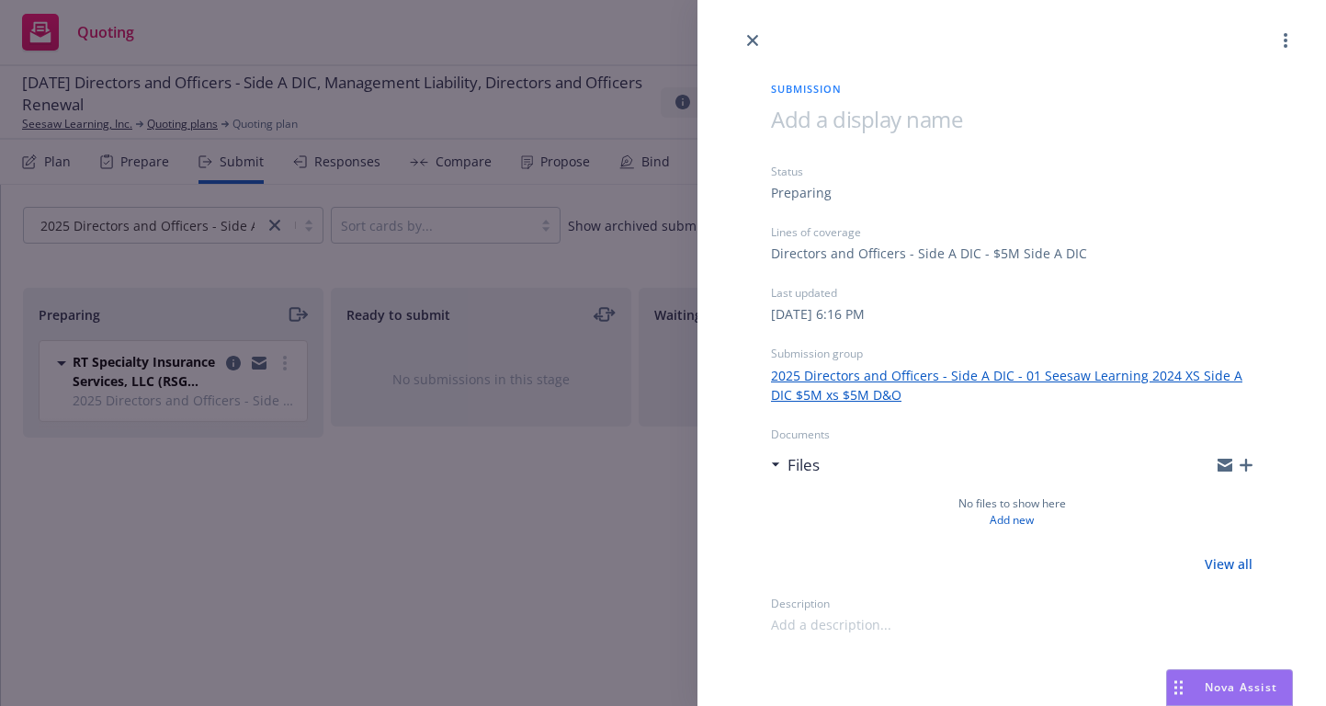
click at [820, 122] on span at bounding box center [866, 119] width 191 height 30
click at [751, 43] on icon "close" at bounding box center [752, 40] width 11 height 11
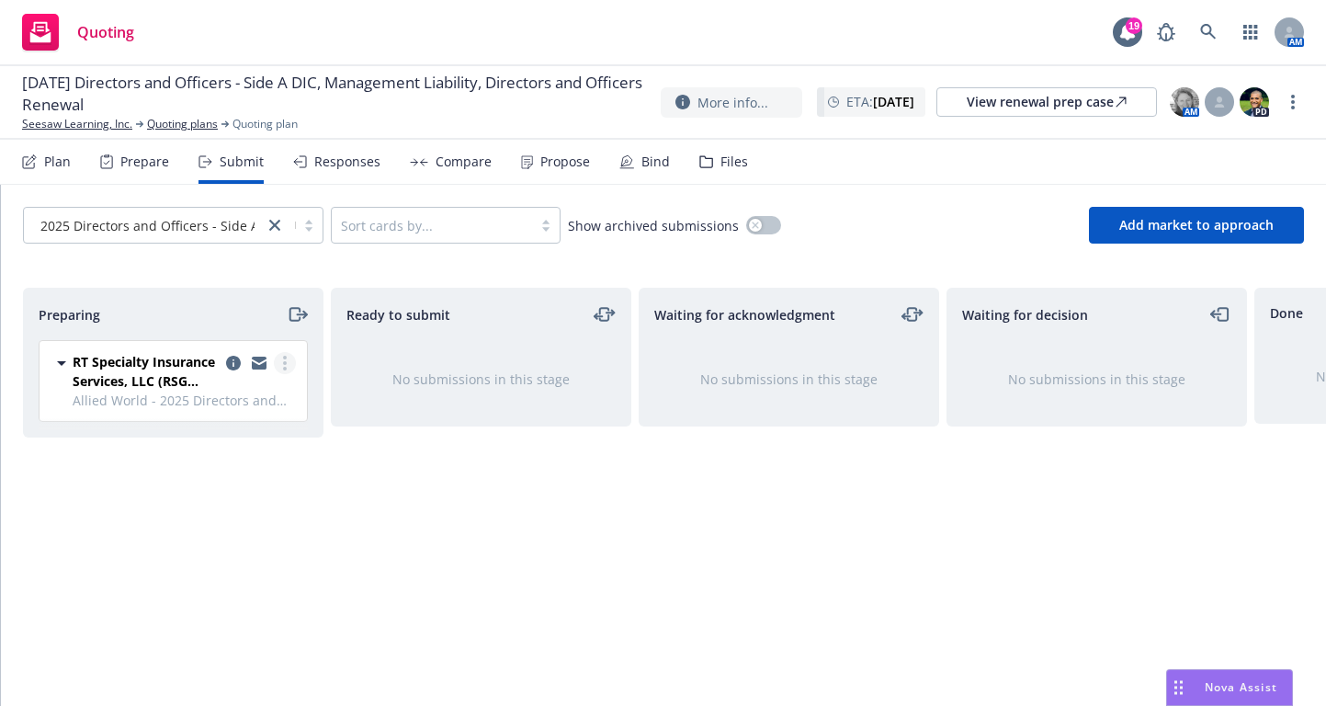
click at [283, 368] on icon "more" at bounding box center [285, 363] width 4 height 15
click at [212, 403] on span "Complete preparation" at bounding box center [201, 400] width 180 height 17
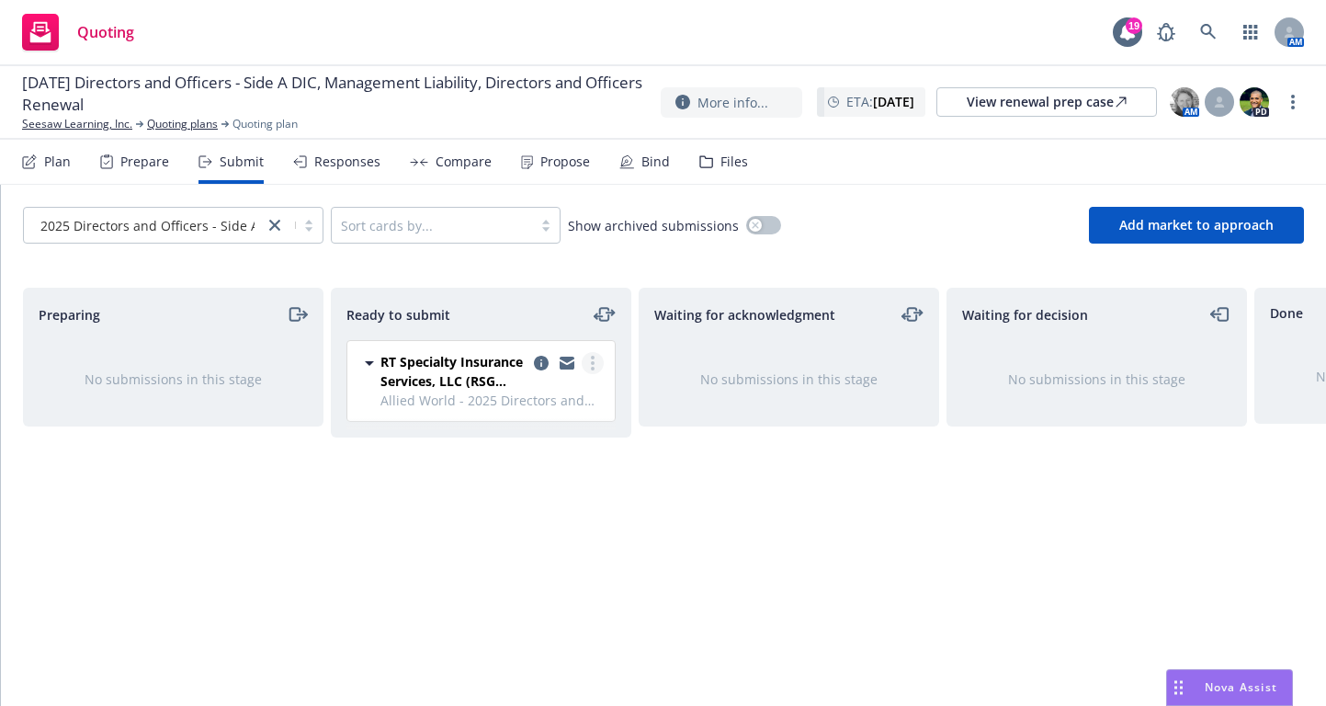
click at [587, 364] on link "more" at bounding box center [593, 363] width 22 height 22
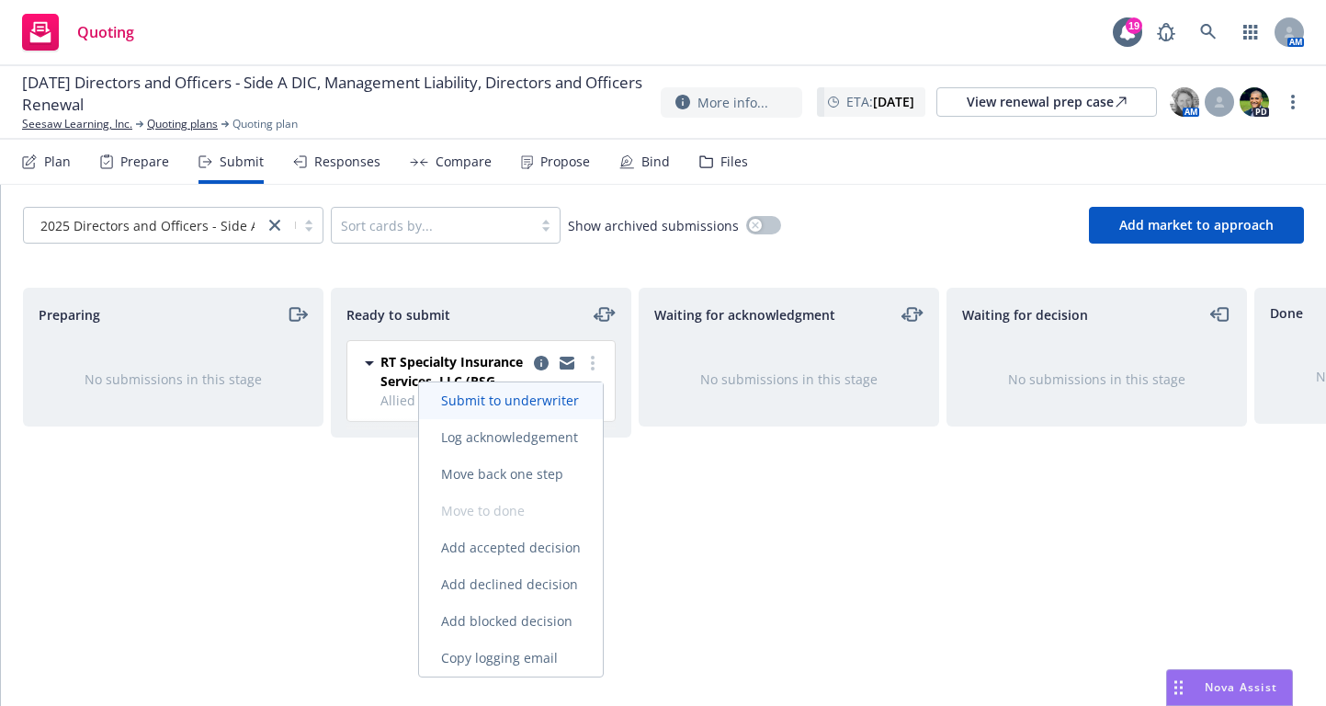
click at [520, 403] on span "Submit to underwriter" at bounding box center [510, 400] width 182 height 17
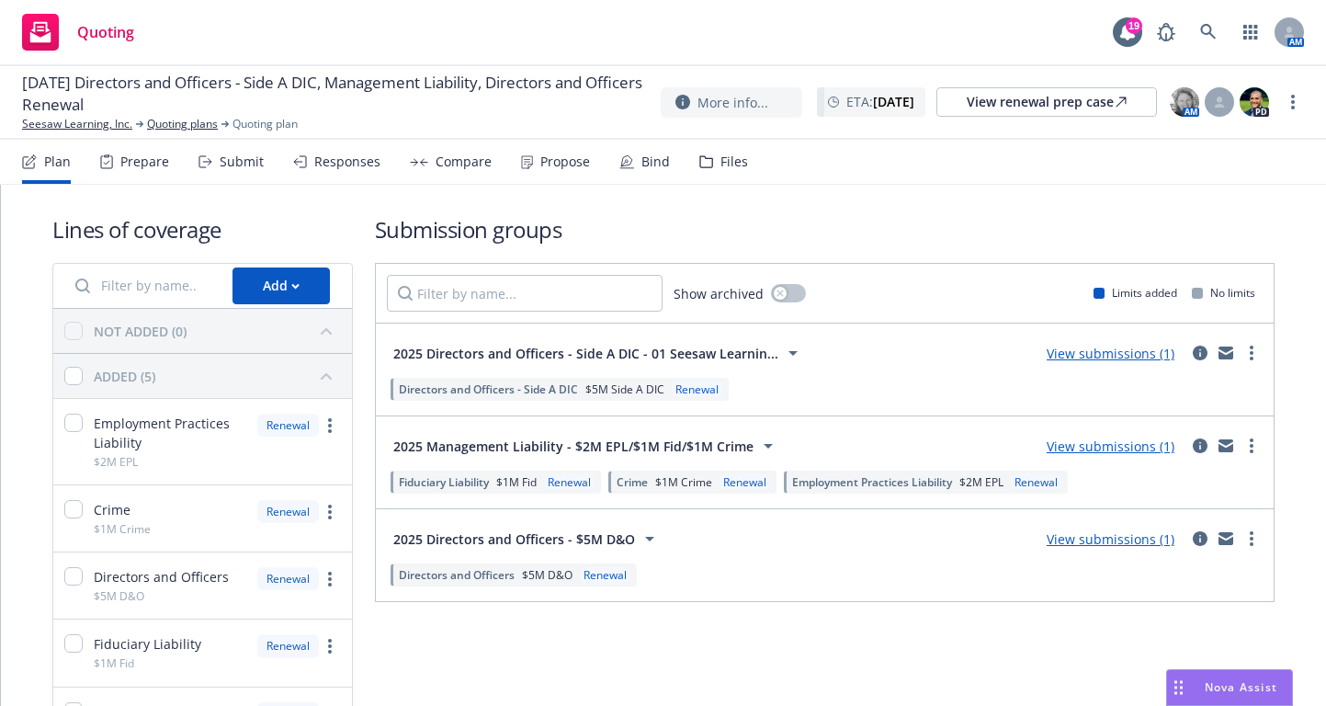
click at [1106, 545] on link "View submissions (1)" at bounding box center [1111, 538] width 128 height 17
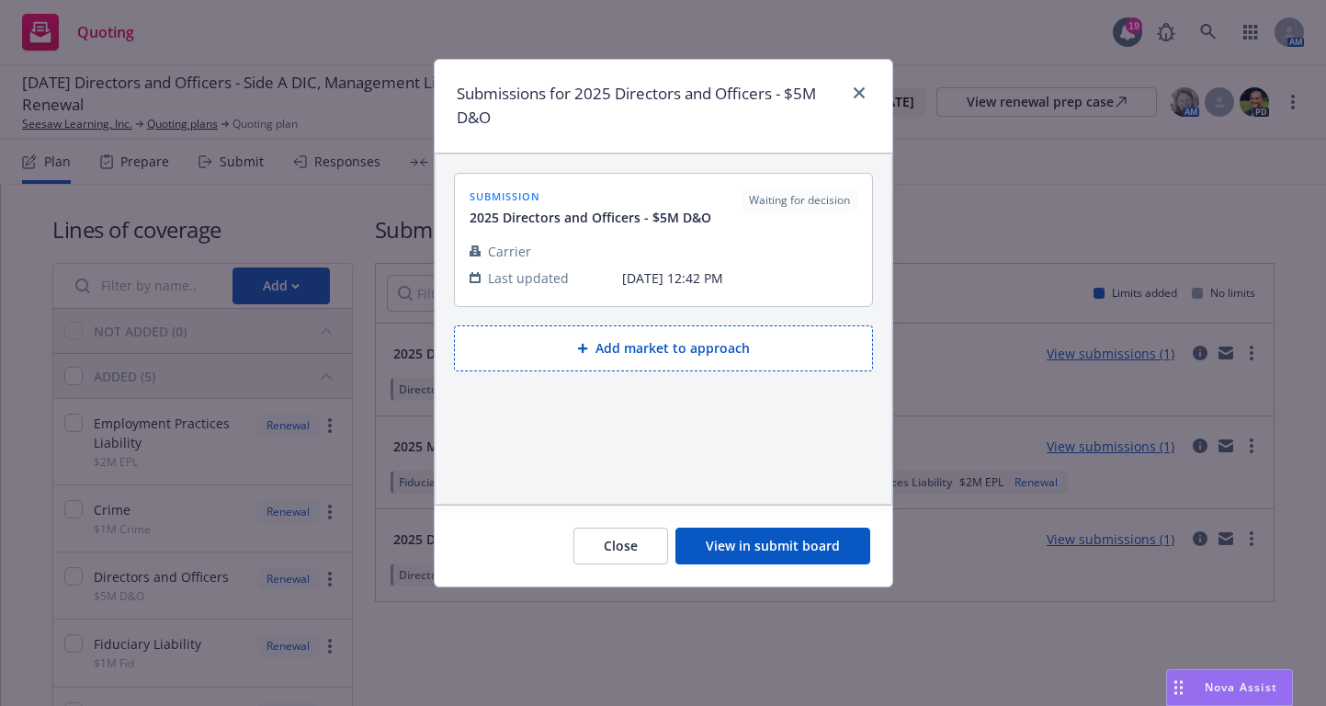
click at [640, 558] on button "Close" at bounding box center [621, 546] width 95 height 37
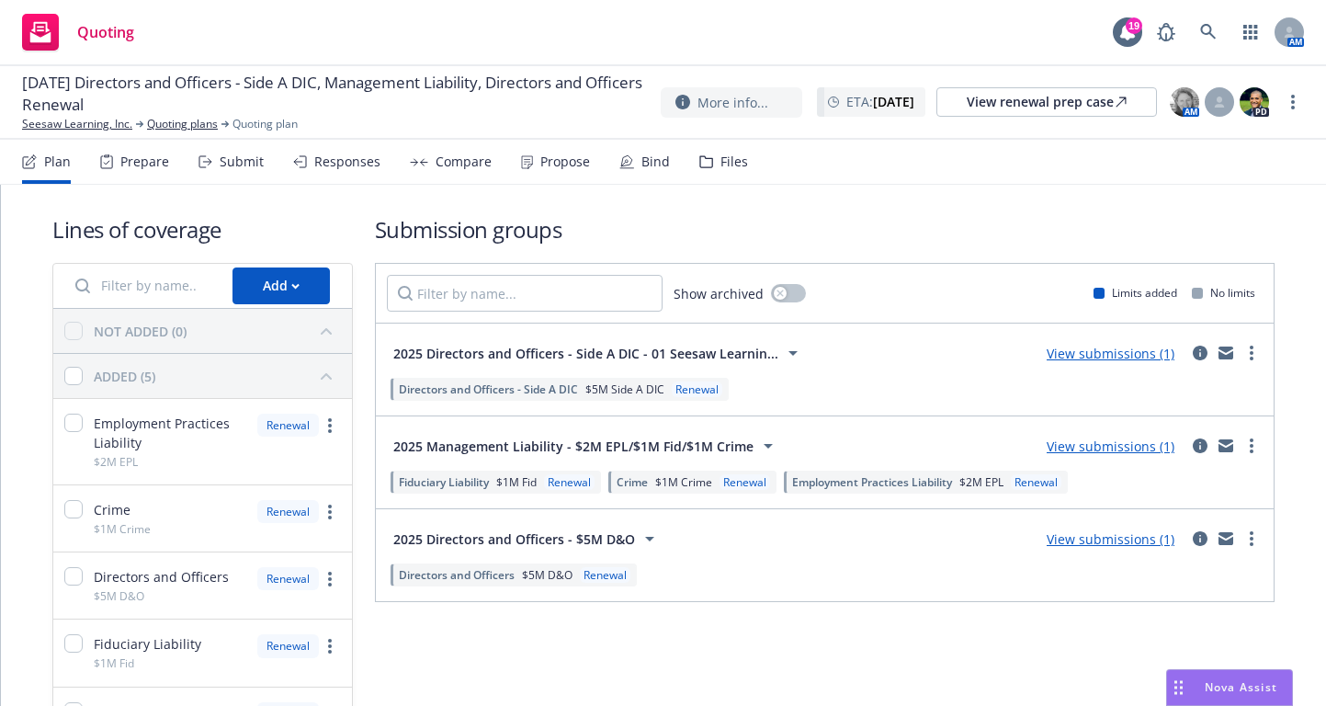
click at [1124, 539] on link "View submissions (1)" at bounding box center [1111, 538] width 128 height 17
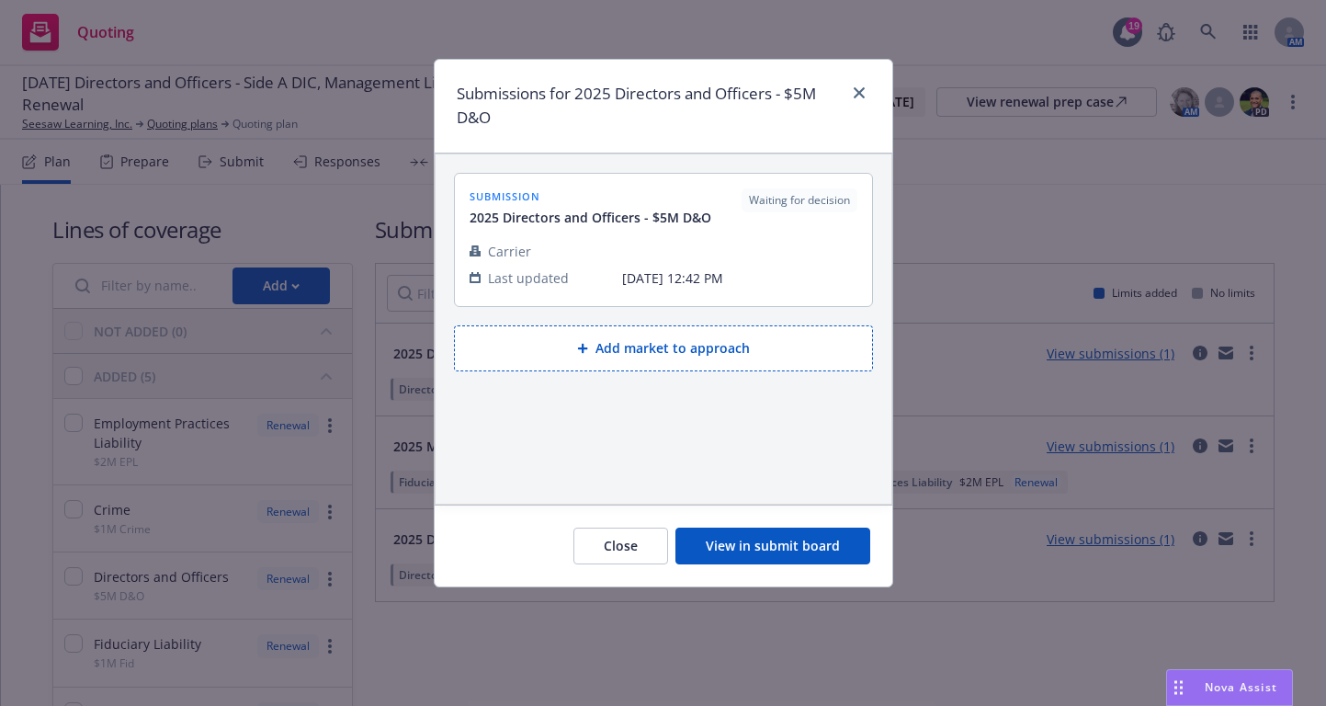
click at [858, 542] on button "View in submit board" at bounding box center [773, 546] width 195 height 37
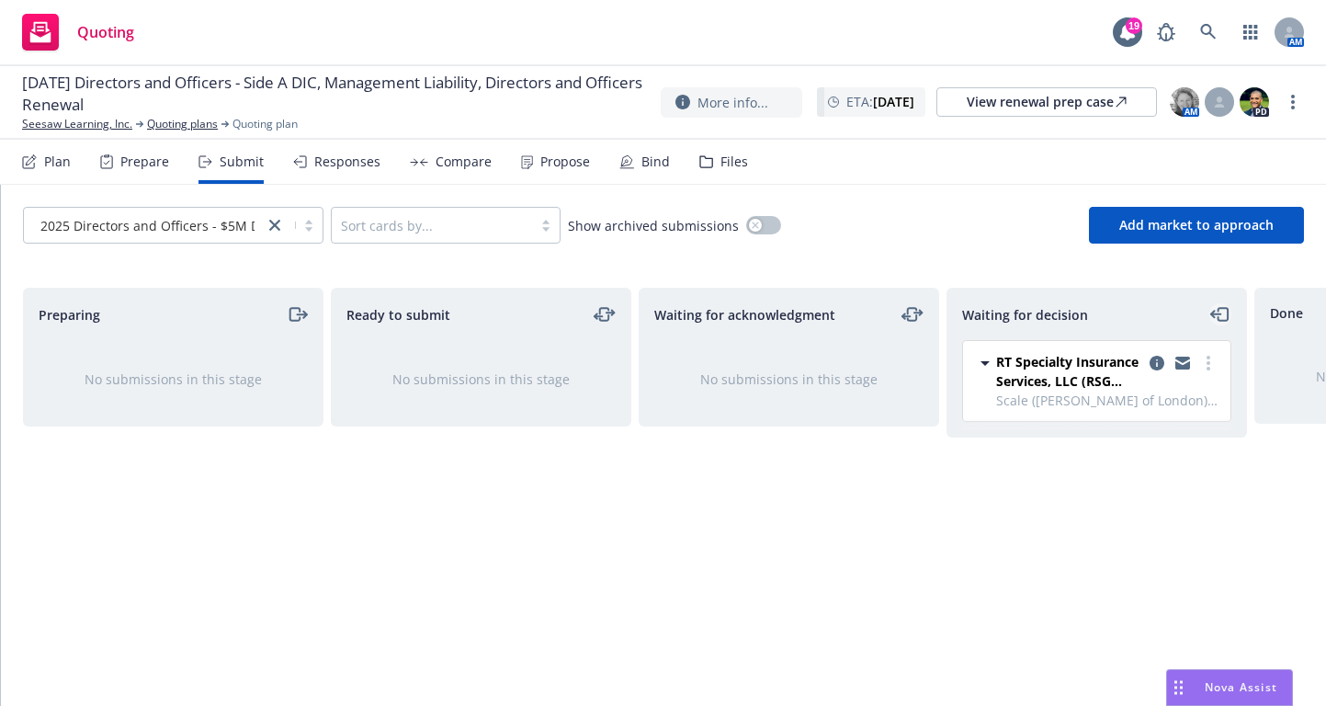
click at [1219, 314] on icon "moveLeft" at bounding box center [1215, 314] width 9 height 0
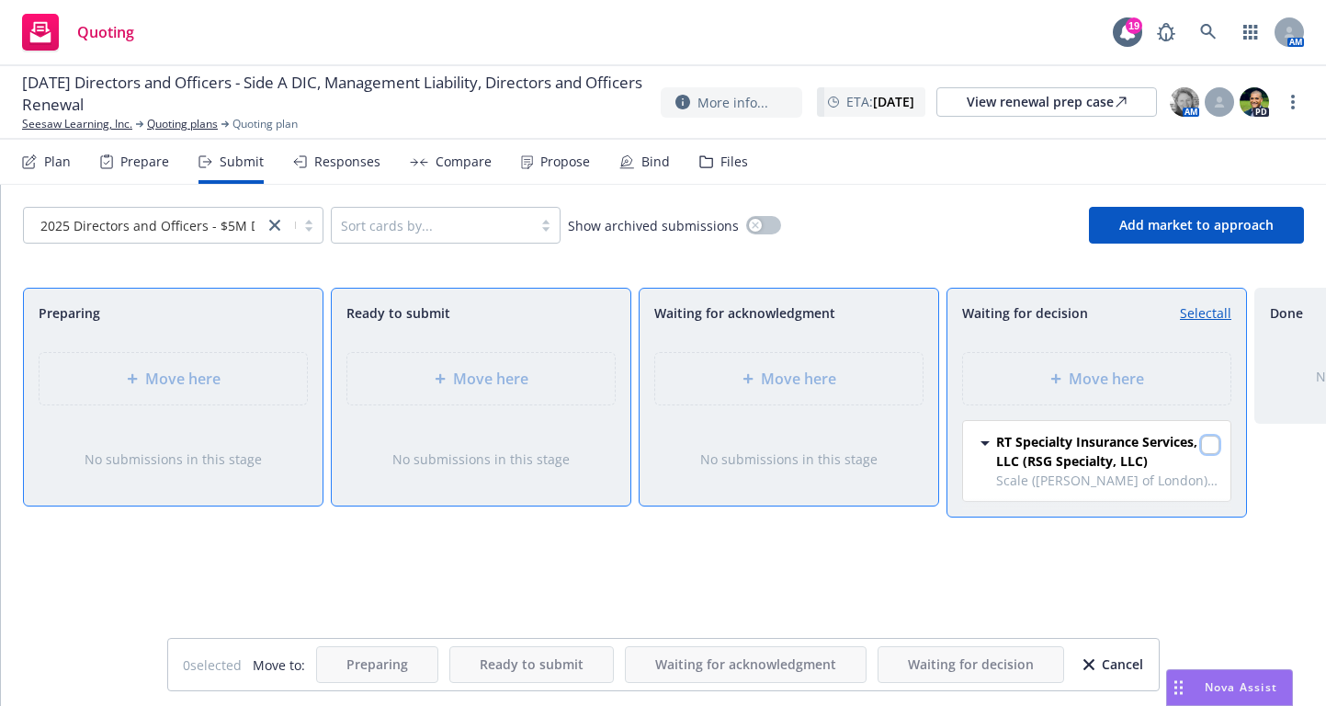
click at [1214, 445] on input "checkbox" at bounding box center [1210, 445] width 18 height 18
checkbox input "true"
click at [788, 378] on span "Move here" at bounding box center [798, 379] width 75 height 22
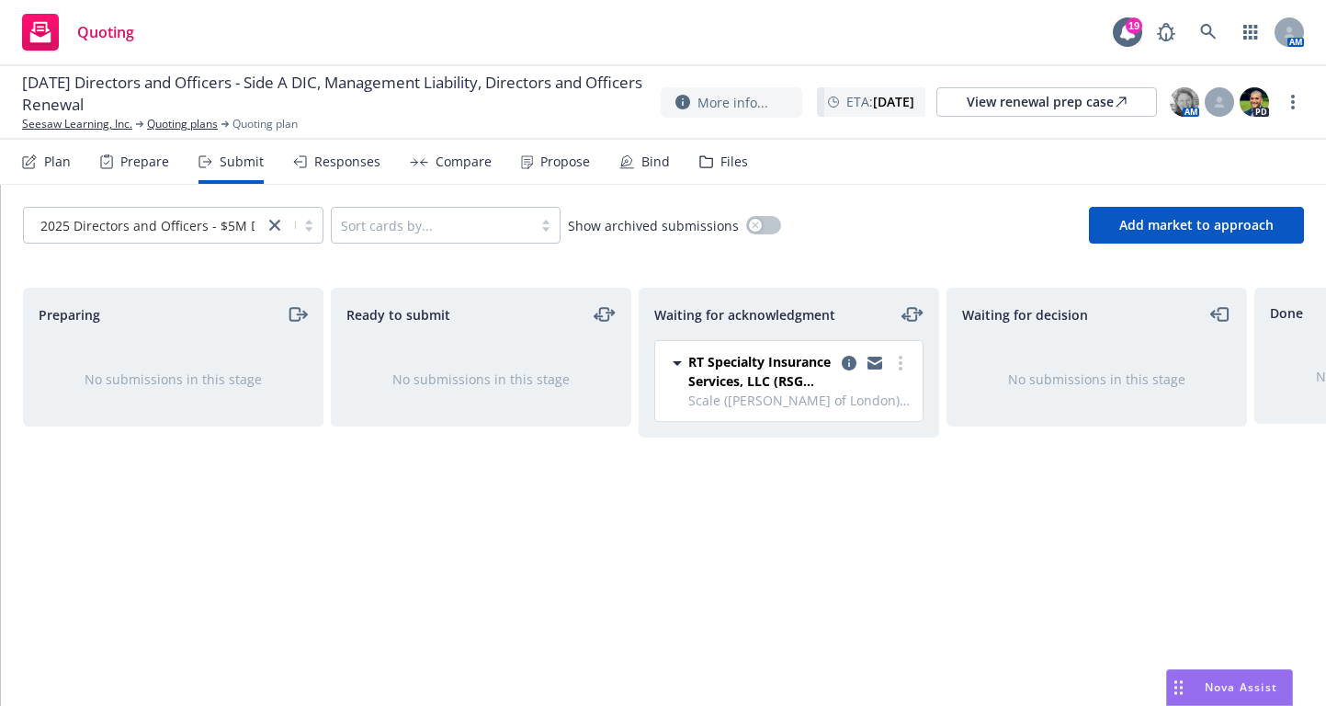
click at [746, 565] on div "Waiting for acknowledgment RT Specialty Insurance Services, LLC (RSG Specialty,…" at bounding box center [789, 478] width 301 height 380
click at [902, 358] on circle "more" at bounding box center [901, 358] width 4 height 4
click at [507, 481] on div "Ready to submit No submissions in this stage" at bounding box center [481, 478] width 301 height 380
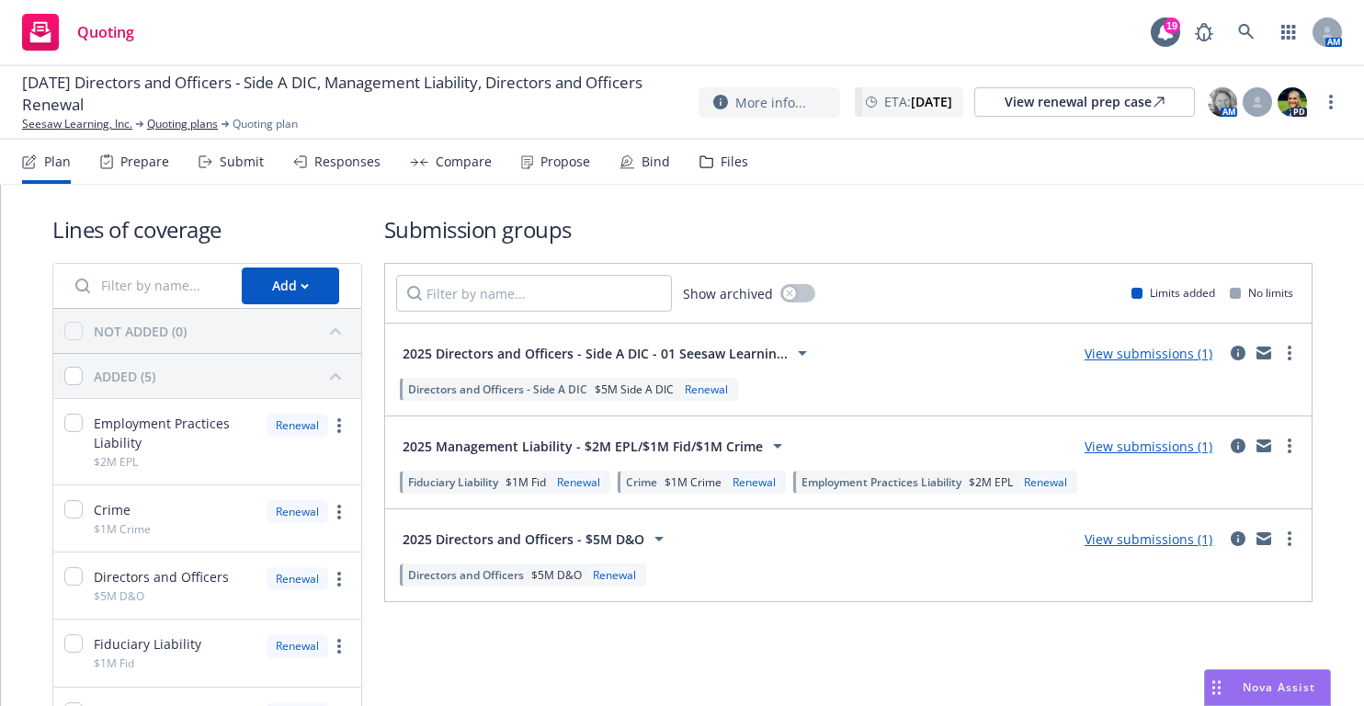
click at [827, 246] on div "Submission groups Show archived Limits added No limits 2025 Directors and Offic…" at bounding box center [848, 494] width 928 height 561
click at [97, 129] on link "Seesaw Learning, Inc." at bounding box center [77, 124] width 110 height 17
